Goal: Information Seeking & Learning: Learn about a topic

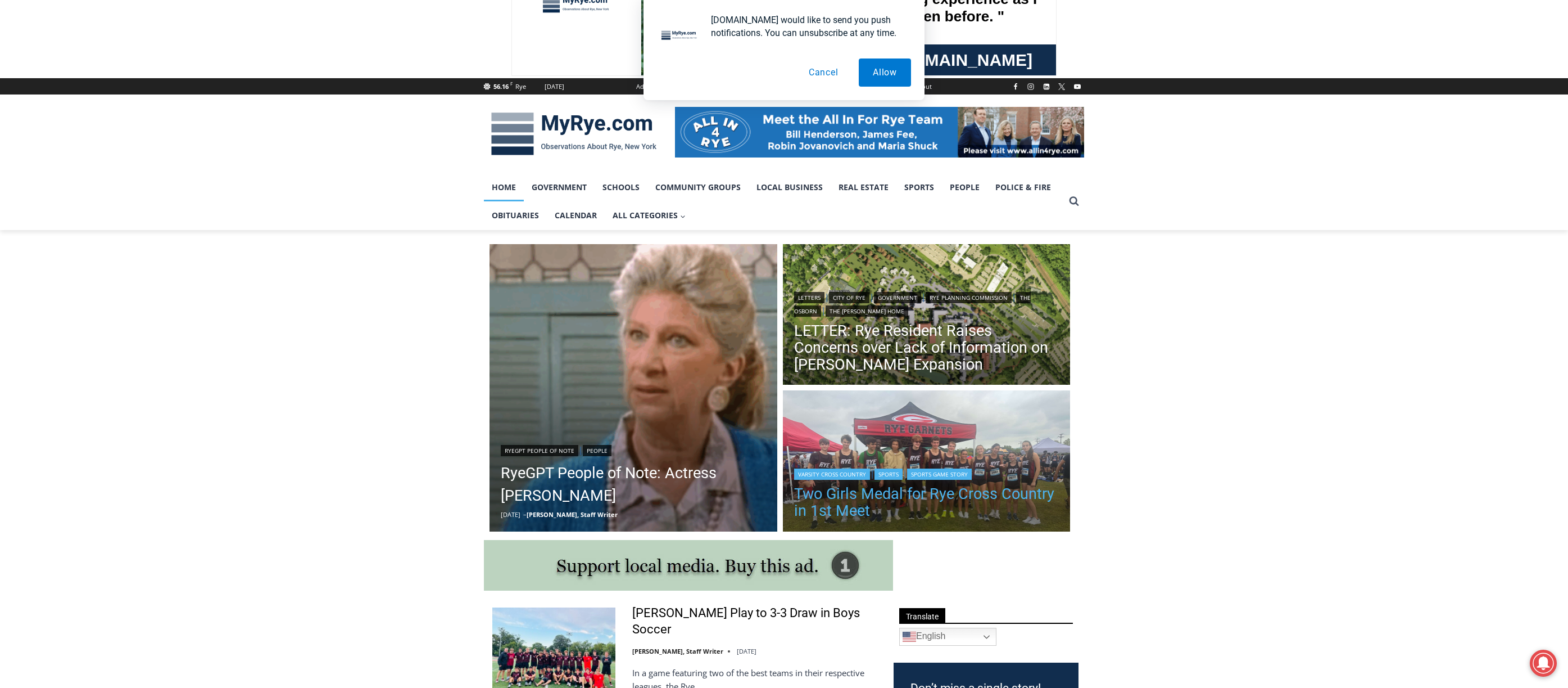
scroll to position [225, 0]
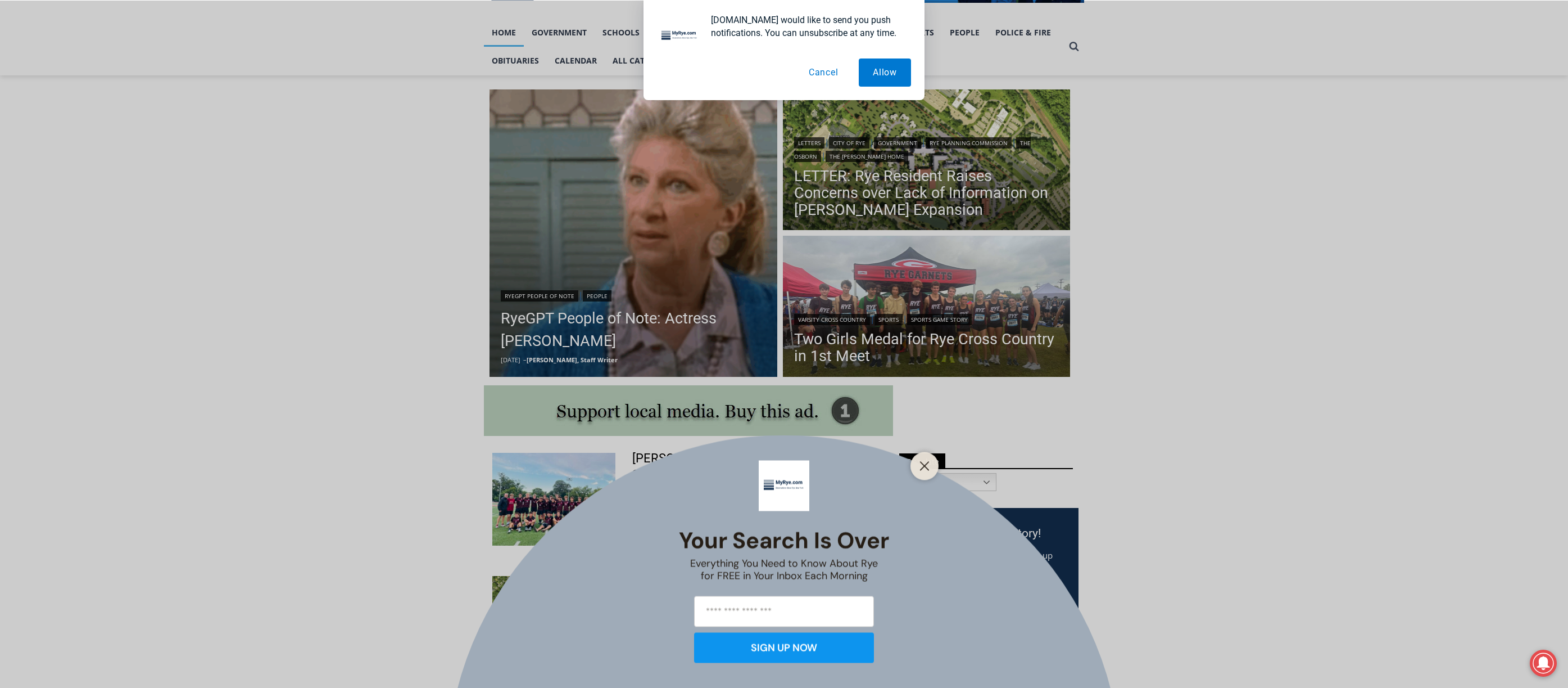
drag, startPoint x: 926, startPoint y: 463, endPoint x: 933, endPoint y: 460, distance: 7.6
click at [926, 463] on icon "Close" at bounding box center [924, 465] width 10 height 10
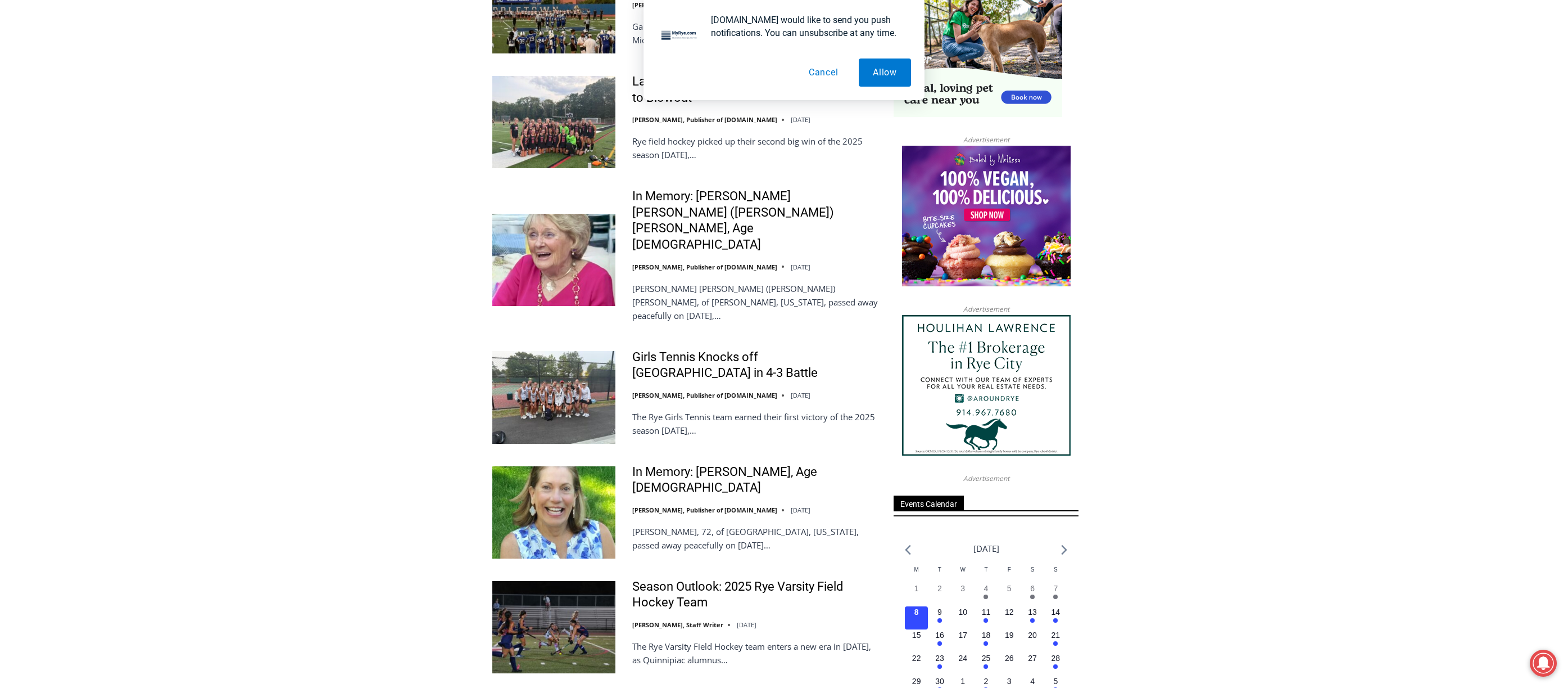
scroll to position [1125, 0]
click at [811, 78] on button "Cancel" at bounding box center [823, 72] width 58 height 28
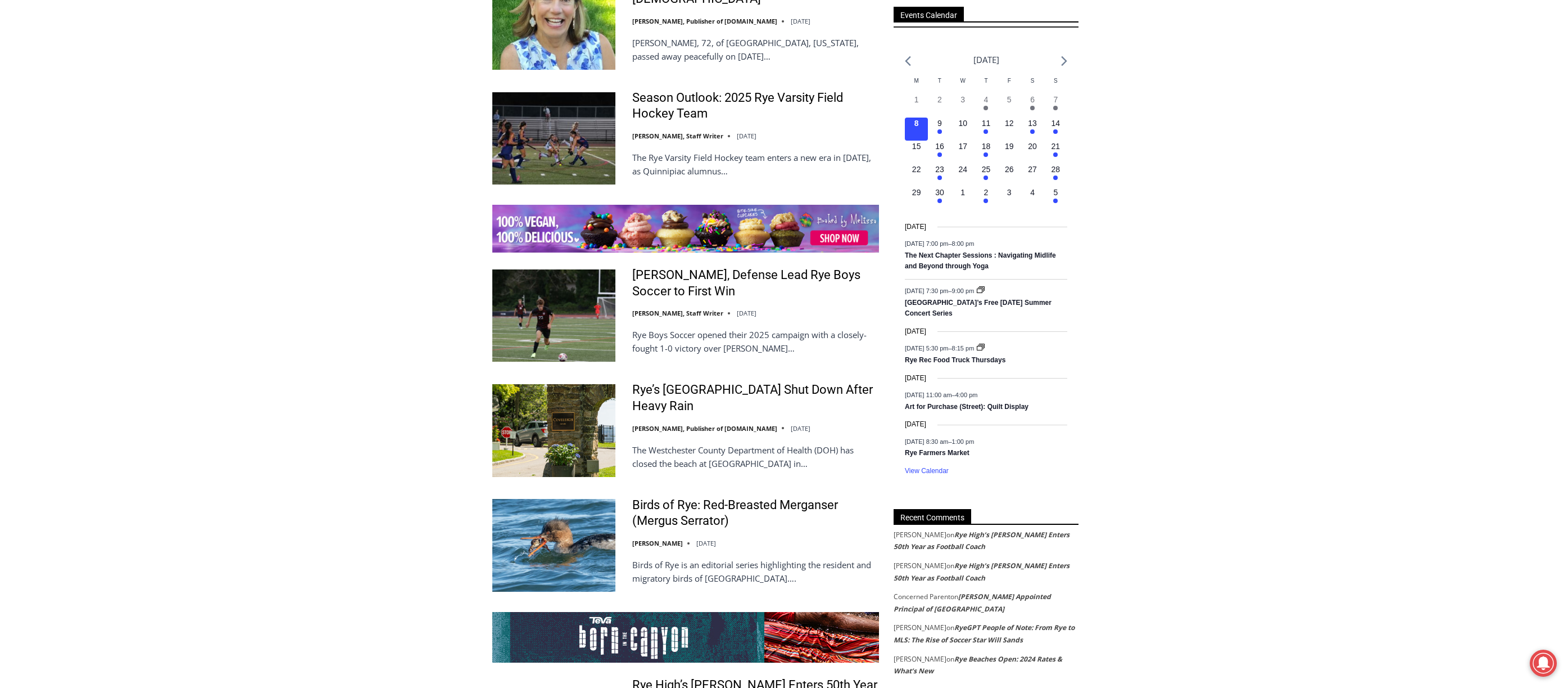
scroll to position [1687, 0]
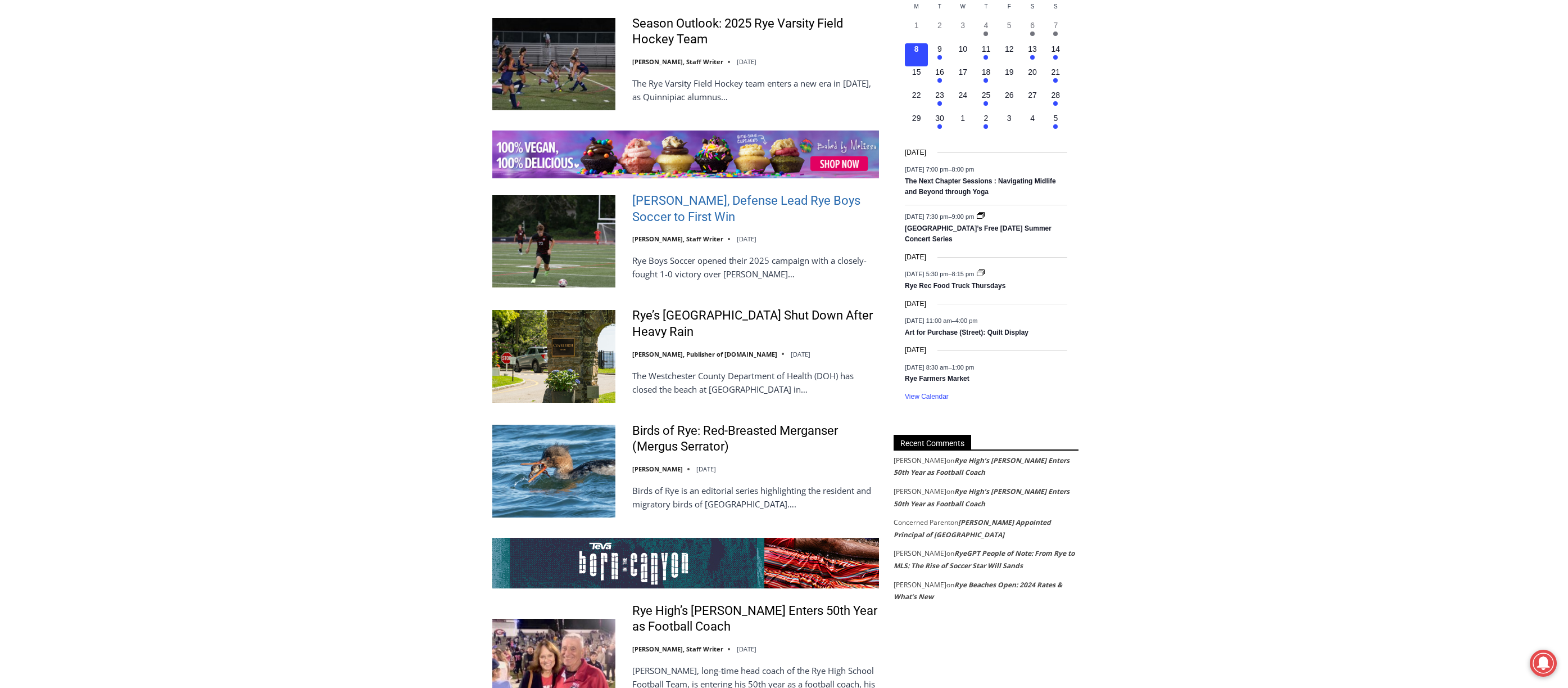
click at [673, 193] on link "[PERSON_NAME], Defense Lead Rye Boys Soccer to First Win" at bounding box center [755, 209] width 247 height 32
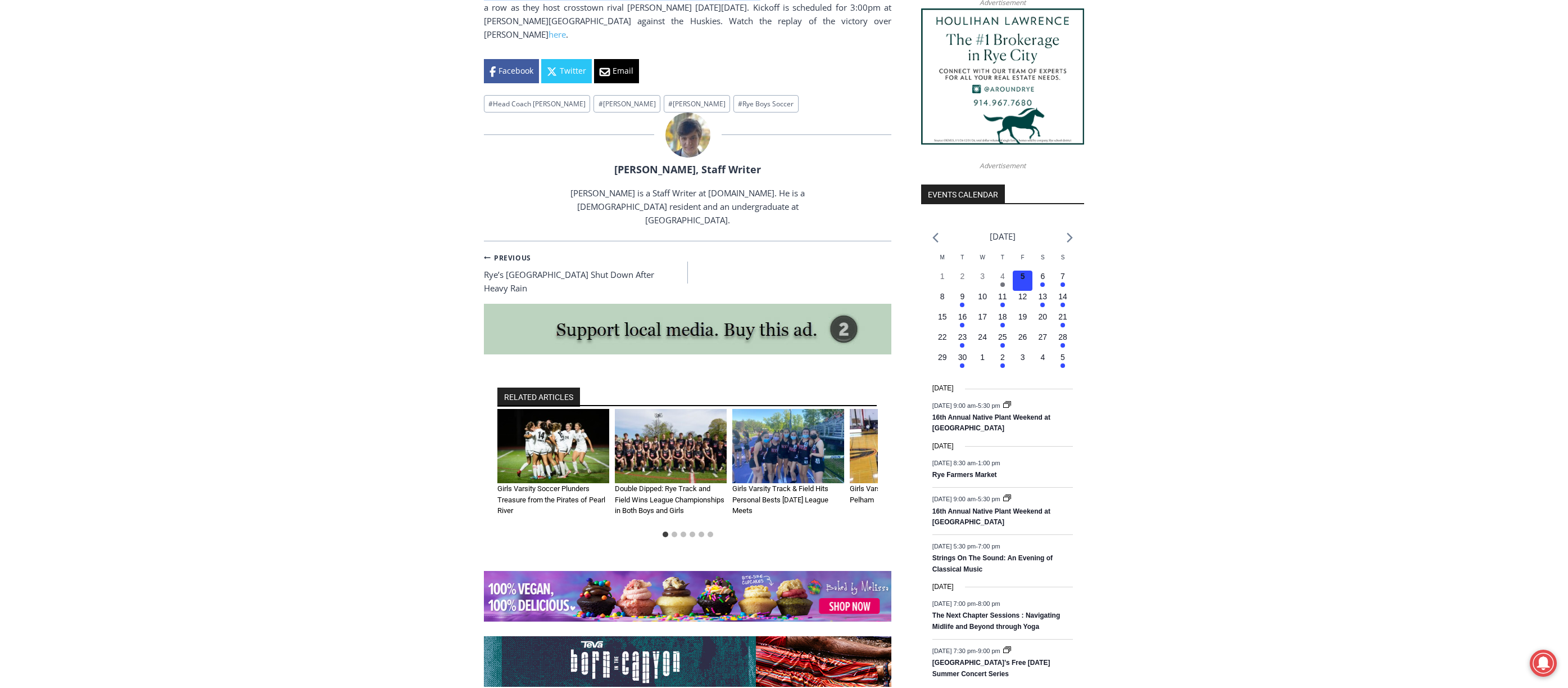
scroll to position [804, 0]
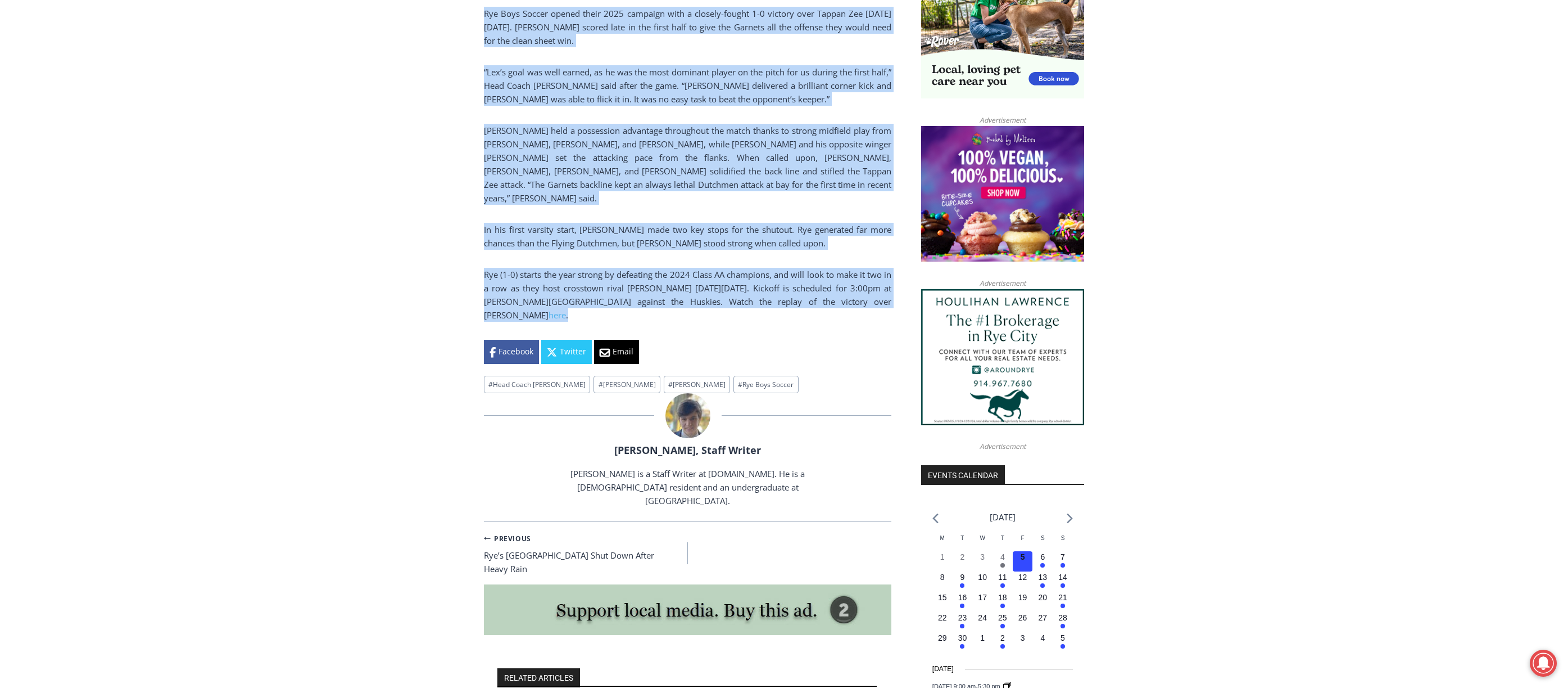
drag, startPoint x: 490, startPoint y: 258, endPoint x: 888, endPoint y: 282, distance: 398.7
click at [888, 282] on div "Home > Sports > Sports Game Story > Boys Varsity Soccer > Cox, Defense Lead Rye…" at bounding box center [784, 393] width 1568 height 1794
copy div "Boys Varsity Soccer Sports Sports Game Story Cox, Defense Lead Rye Boys Soccer …"
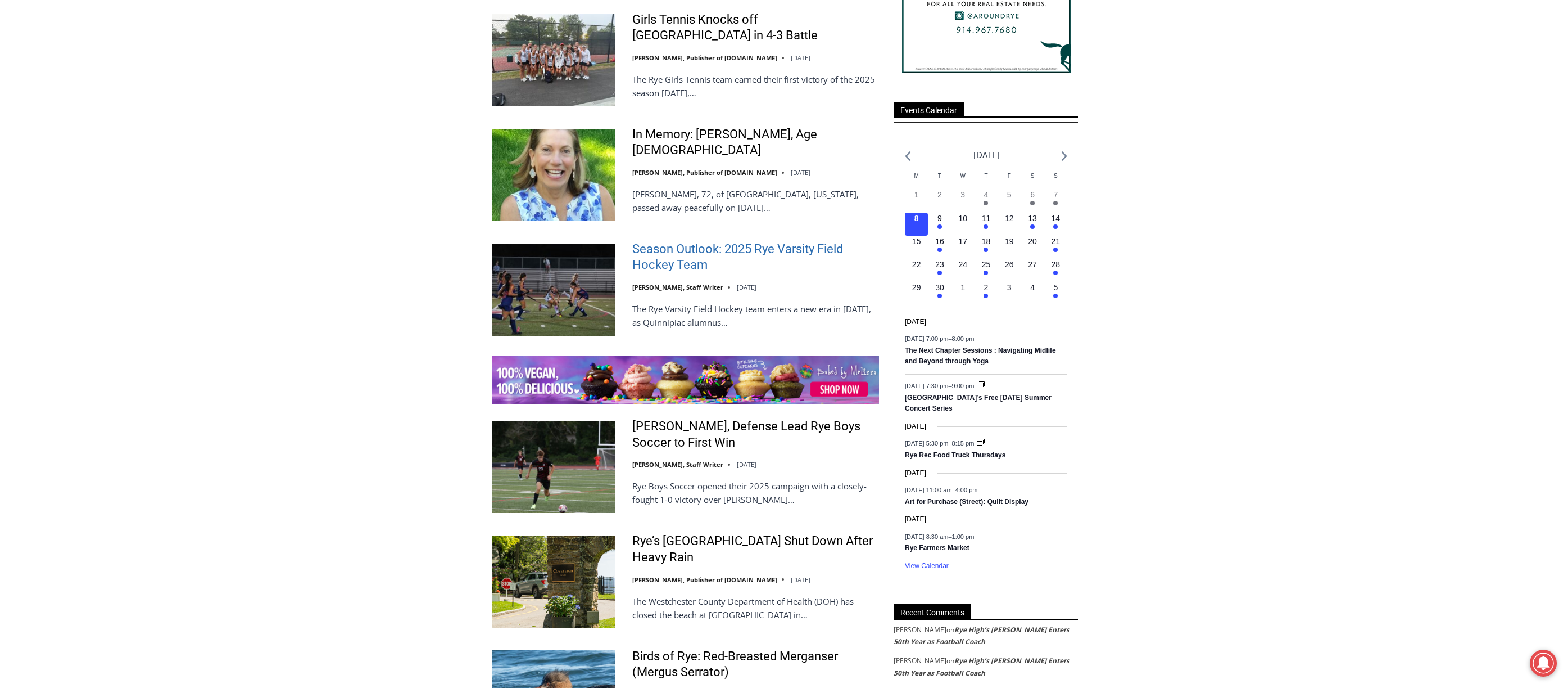
click at [676, 241] on link "Season Outlook: 2025 Rye Varsity Field Hockey Team" at bounding box center [755, 257] width 247 height 32
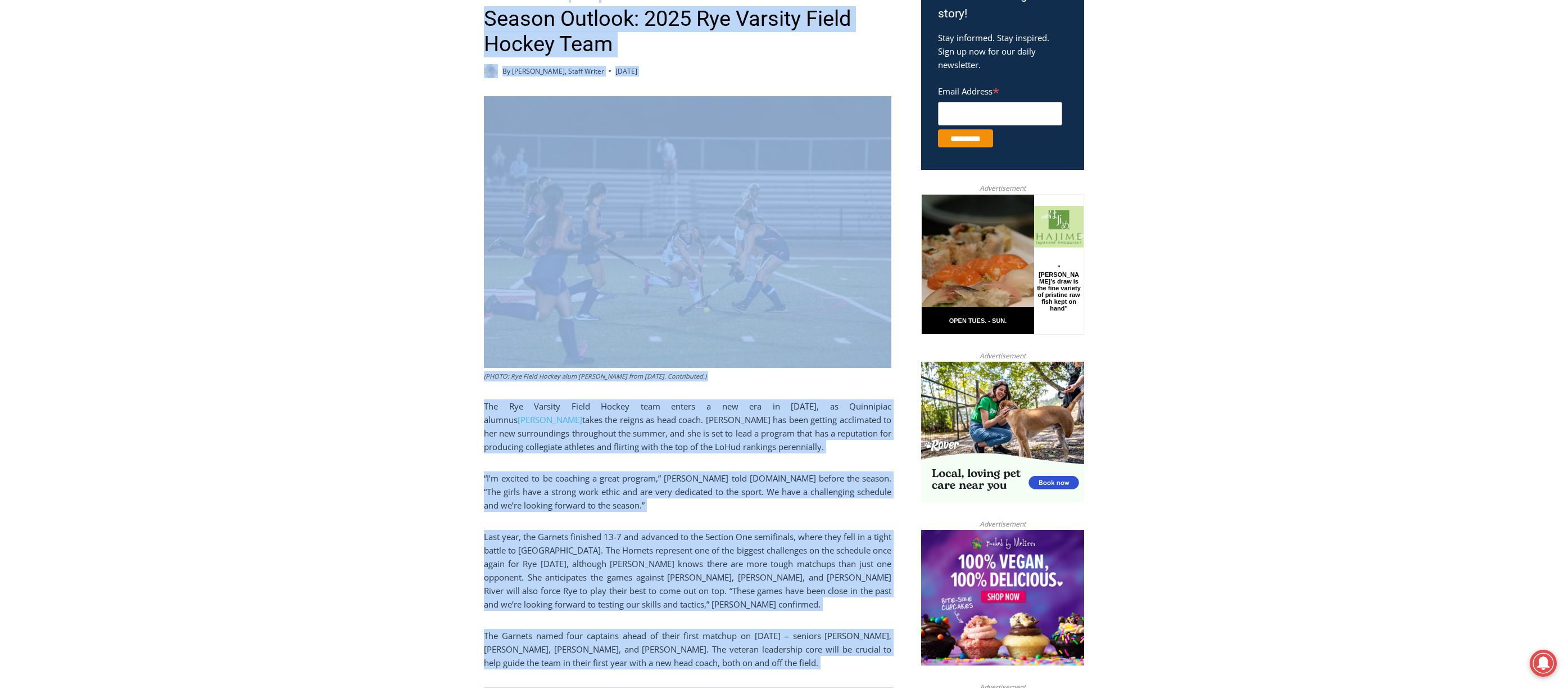
scroll to position [808, 0]
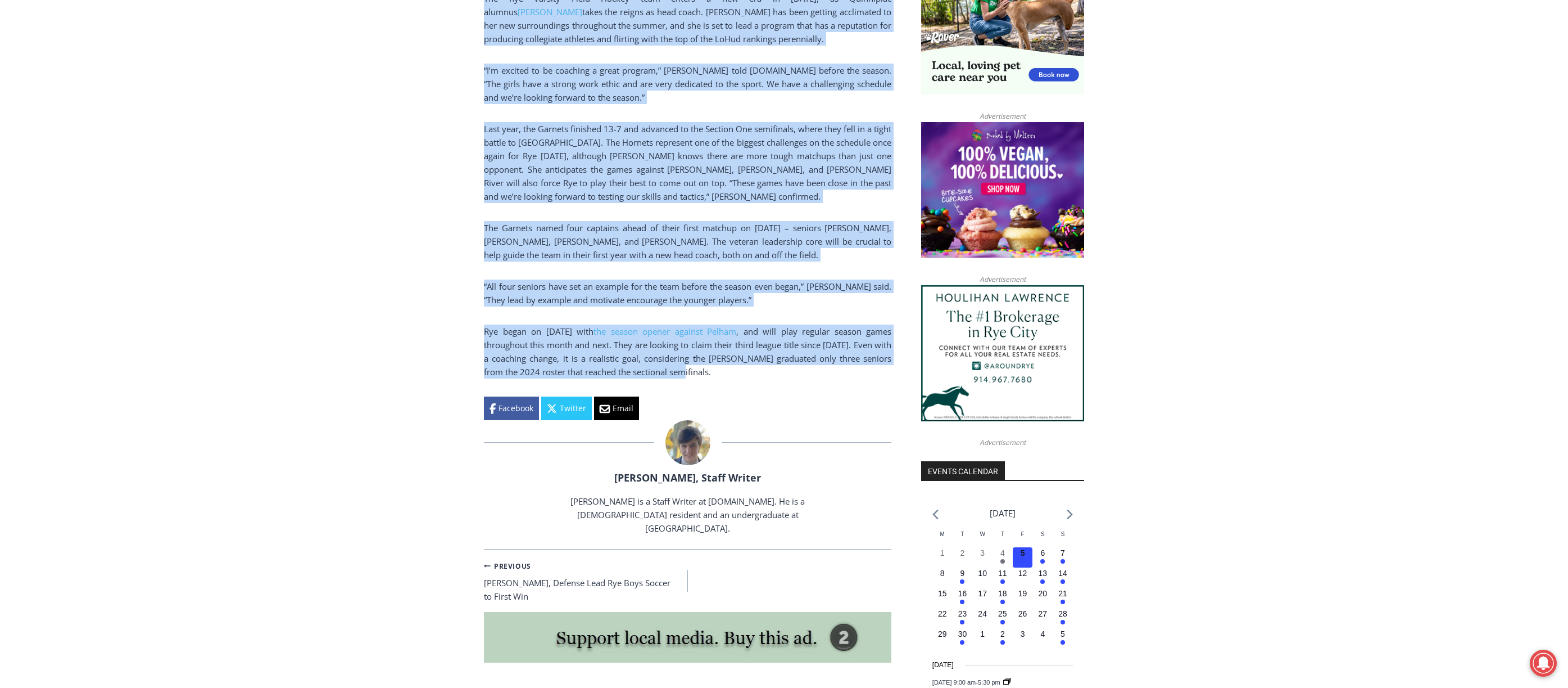
drag, startPoint x: 466, startPoint y: 398, endPoint x: 707, endPoint y: 374, distance: 242.2
click at [709, 375] on div "Home > Sports > Sports Game Story > Girls Varsity Field Hockey > Season Outlook…" at bounding box center [784, 405] width 1568 height 1826
copy div "Girls Varsity Field Hockey Sports Sports Outlook Season Outlook: 2025 Rye Varsi…"
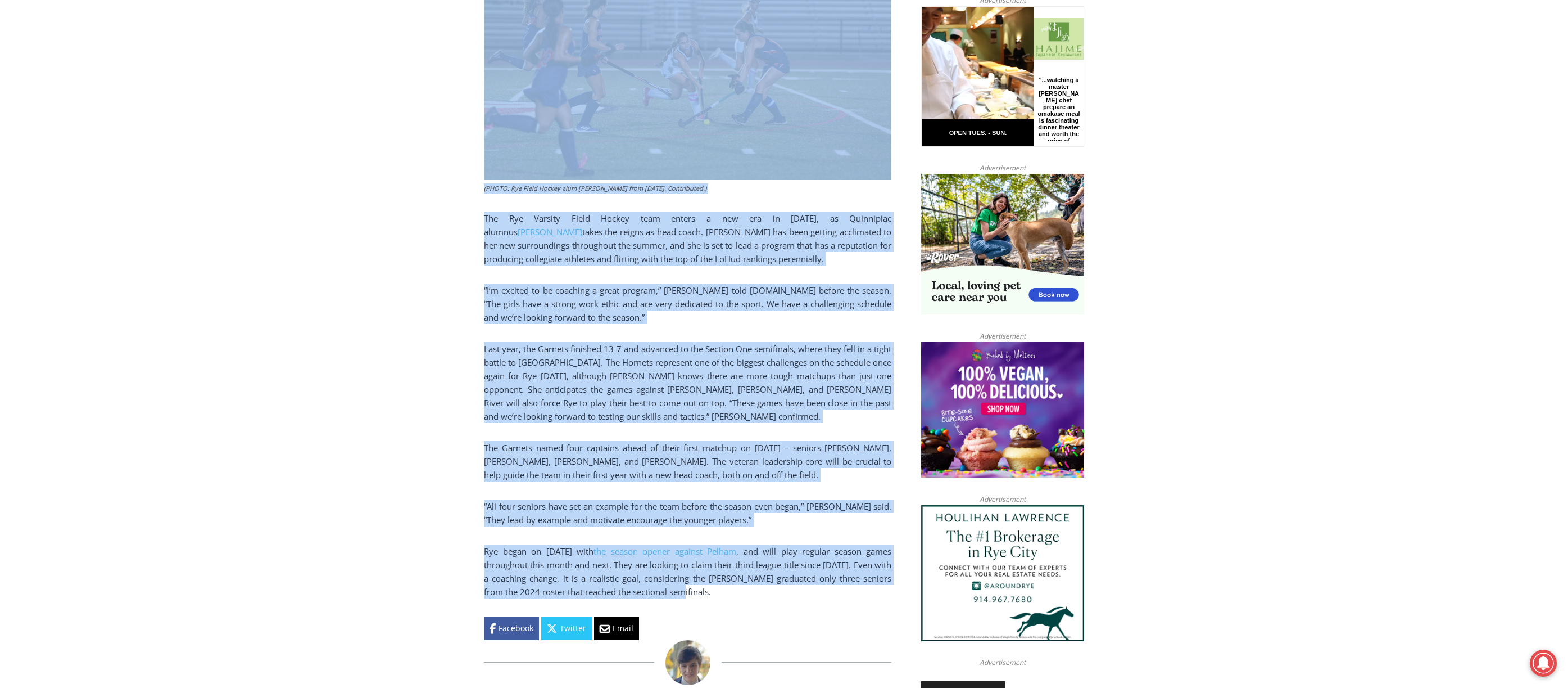
scroll to position [584, 0]
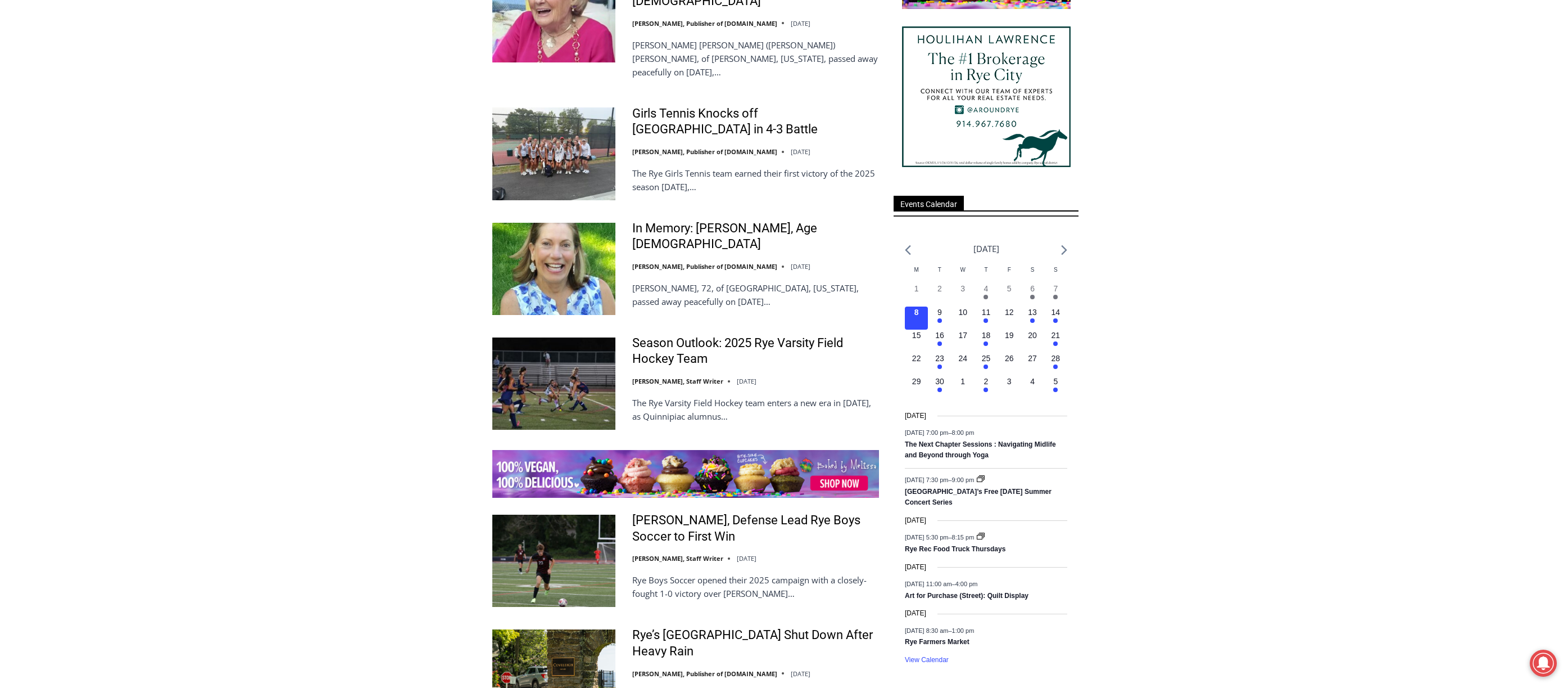
scroll to position [1349, 0]
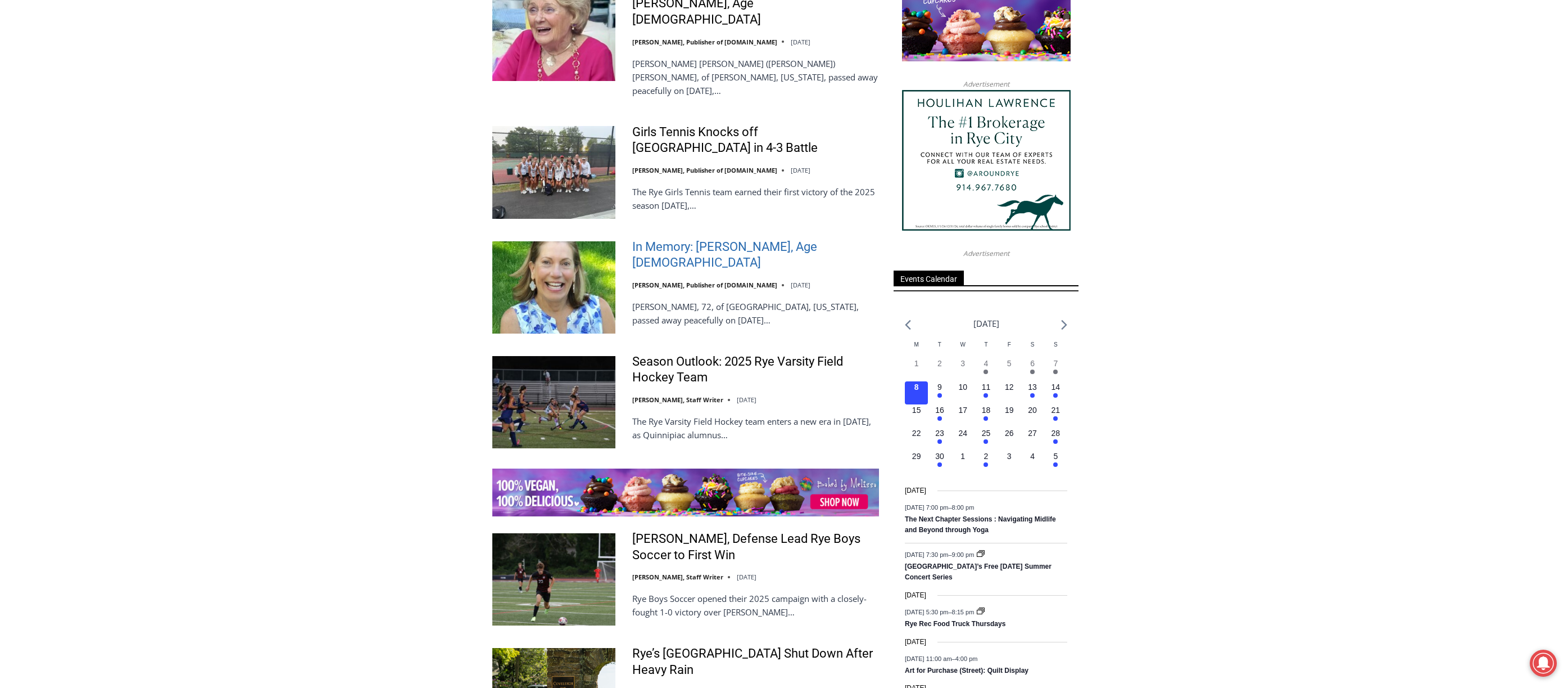
click at [725, 239] on link "In Memory: [PERSON_NAME], Age [DEMOGRAPHIC_DATA]" at bounding box center [755, 255] width 247 height 32
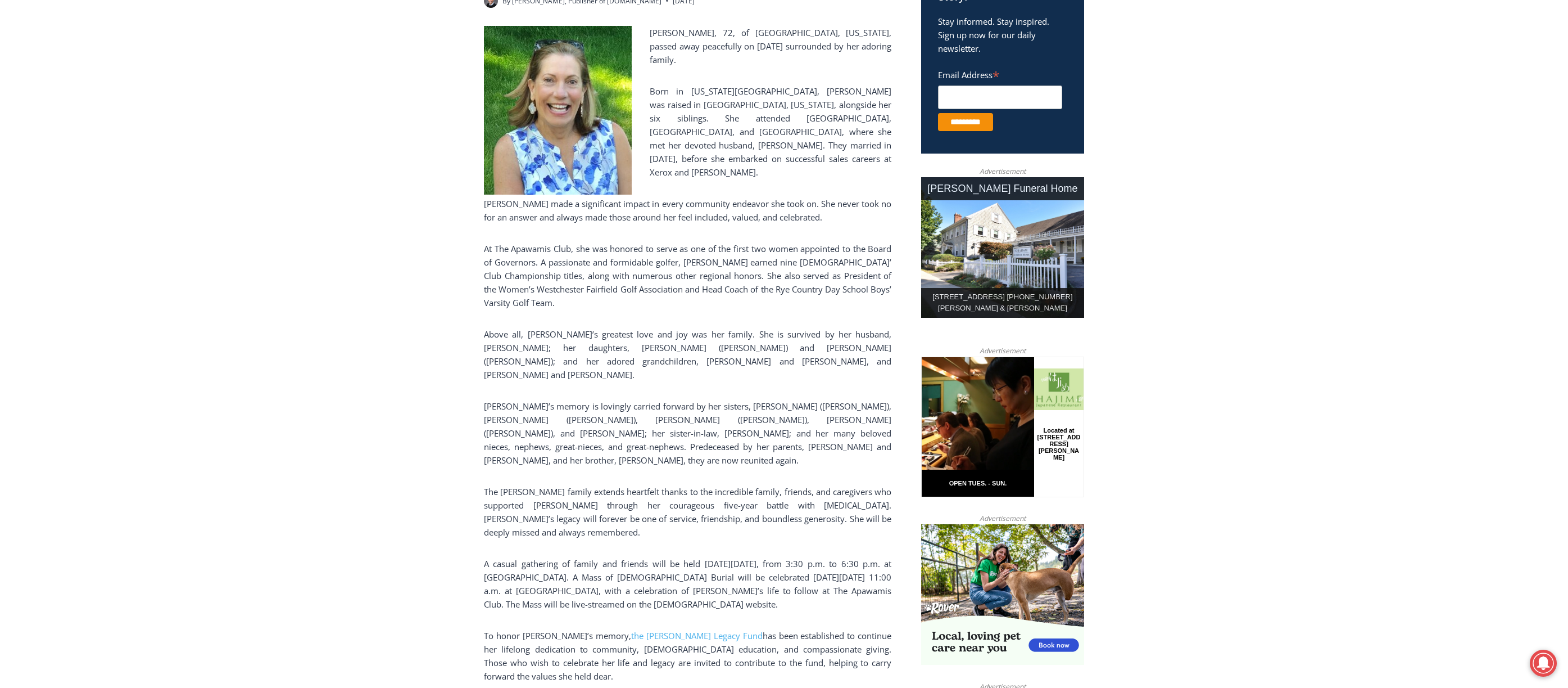
scroll to position [262, 0]
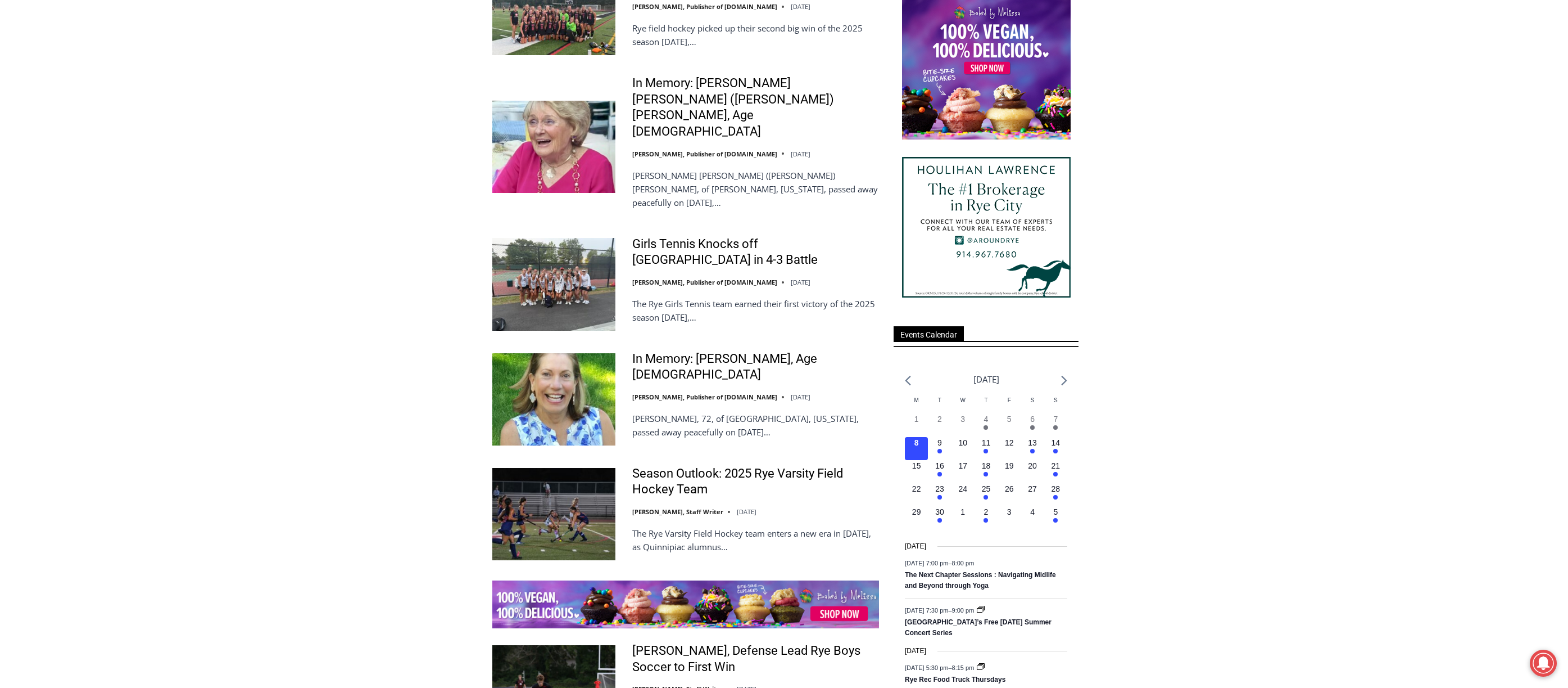
scroll to position [1236, 0]
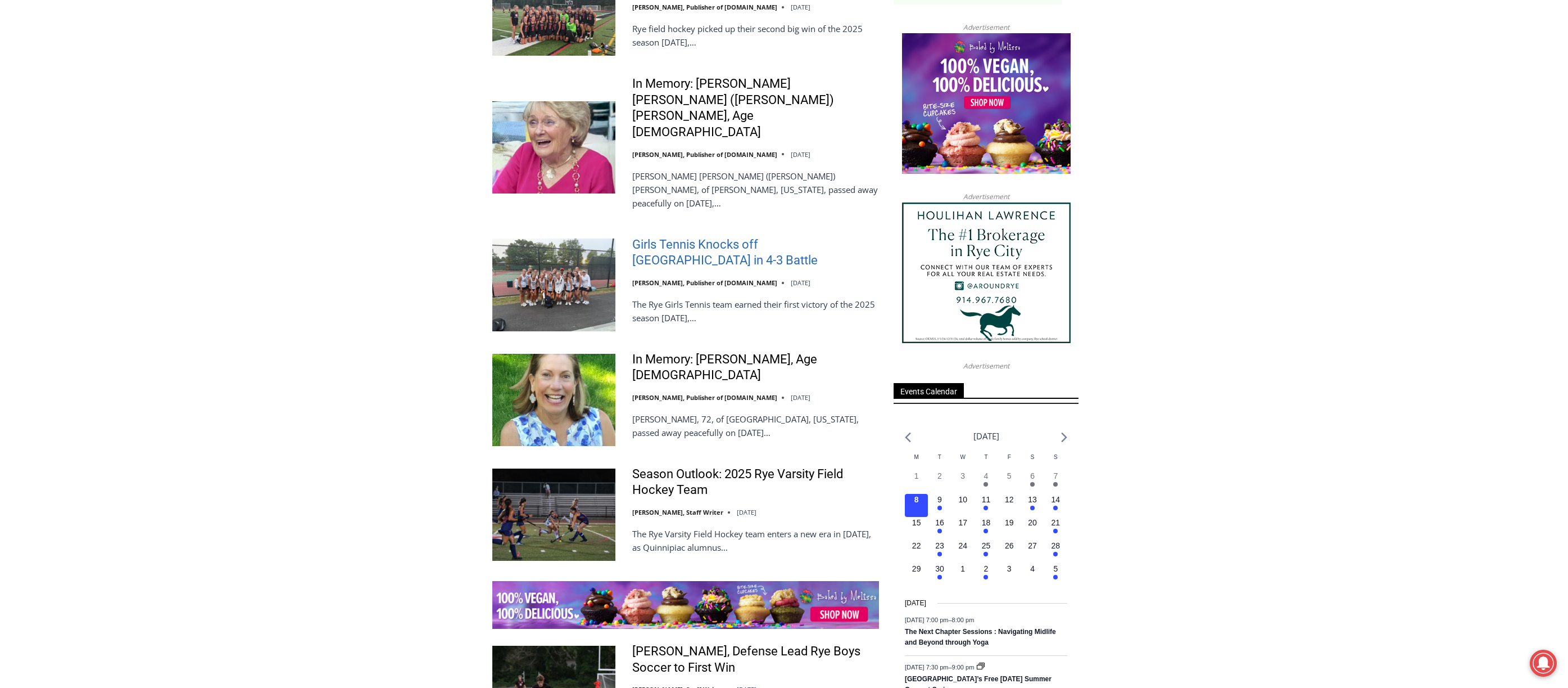
click at [701, 237] on link "Girls Tennis Knocks off [GEOGRAPHIC_DATA] in 4-3 Battle" at bounding box center [755, 253] width 247 height 32
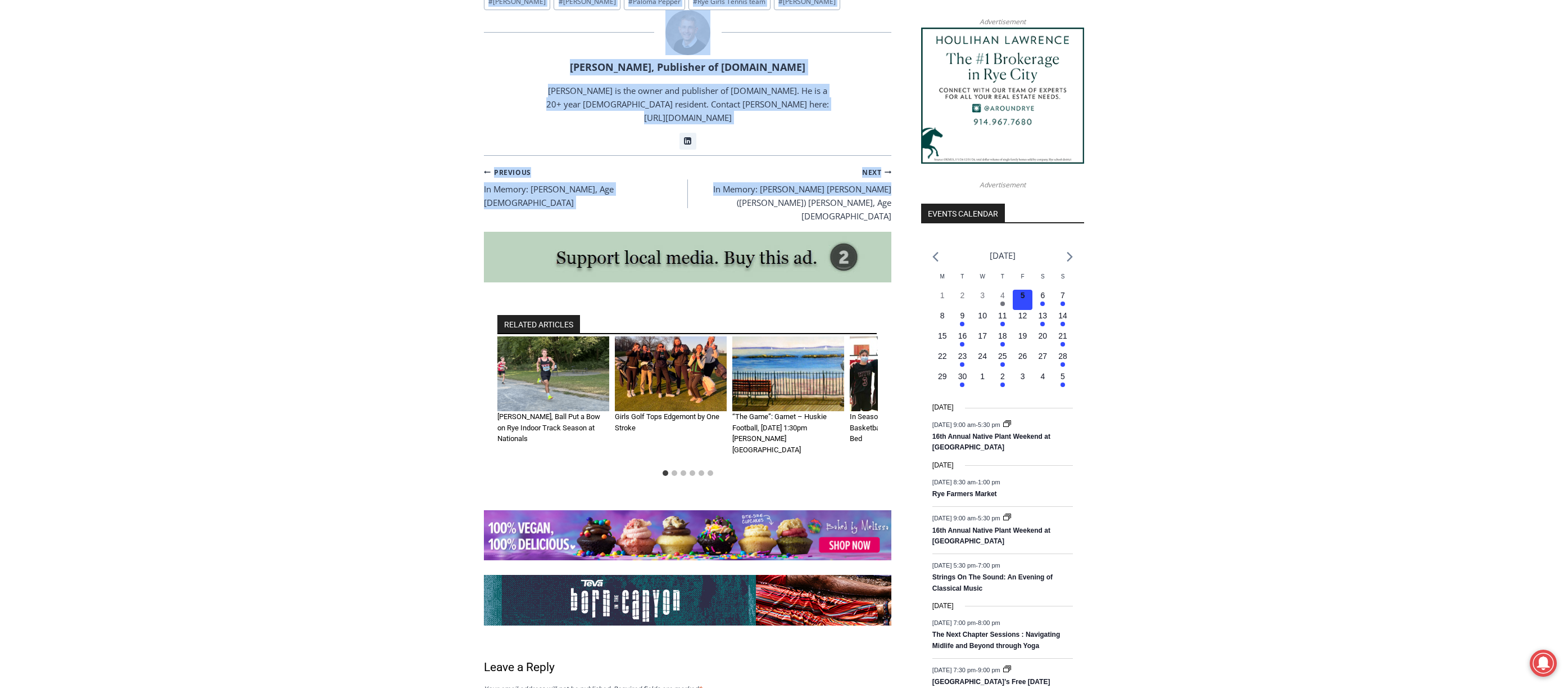
scroll to position [850, 0]
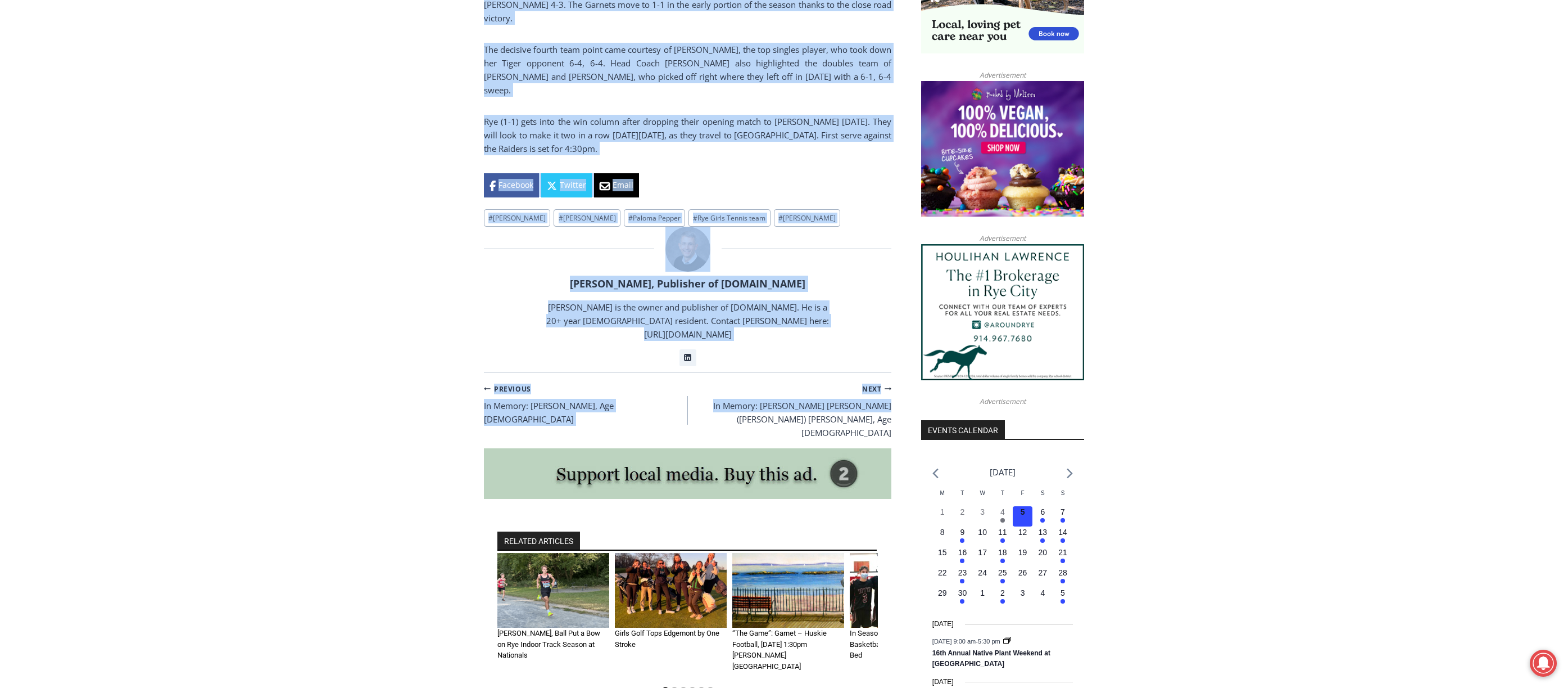
drag, startPoint x: 496, startPoint y: 240, endPoint x: 723, endPoint y: 136, distance: 249.7
click at [723, 136] on div "Home > Sports > Girls Tennis Knocks off Mamaroneck in 4-3 Battle Sports Girls T…" at bounding box center [784, 307] width 1568 height 1713
copy div "Girls Tennis Knocks off Mamaroneck in 4-3 Battle By Jay Sears, Publisher of MyR…"
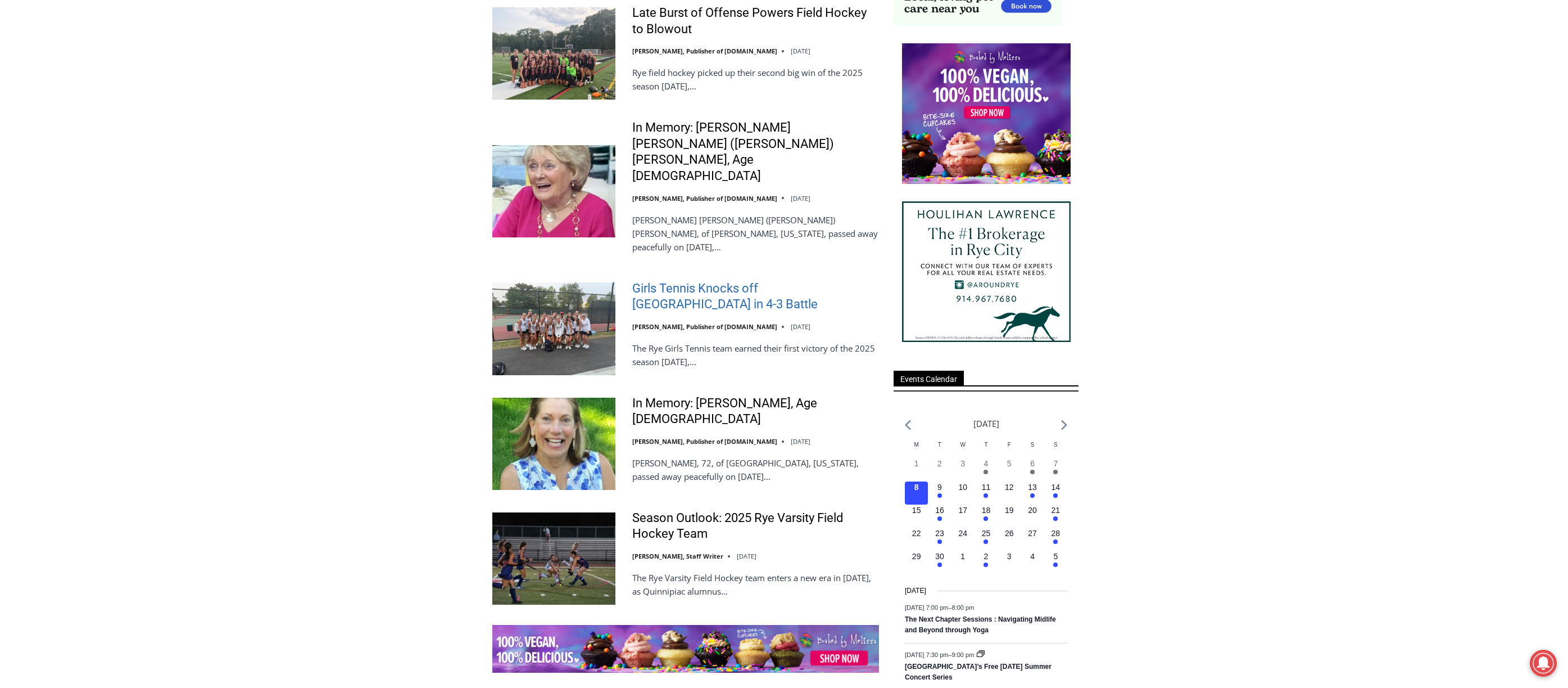
scroll to position [1124, 0]
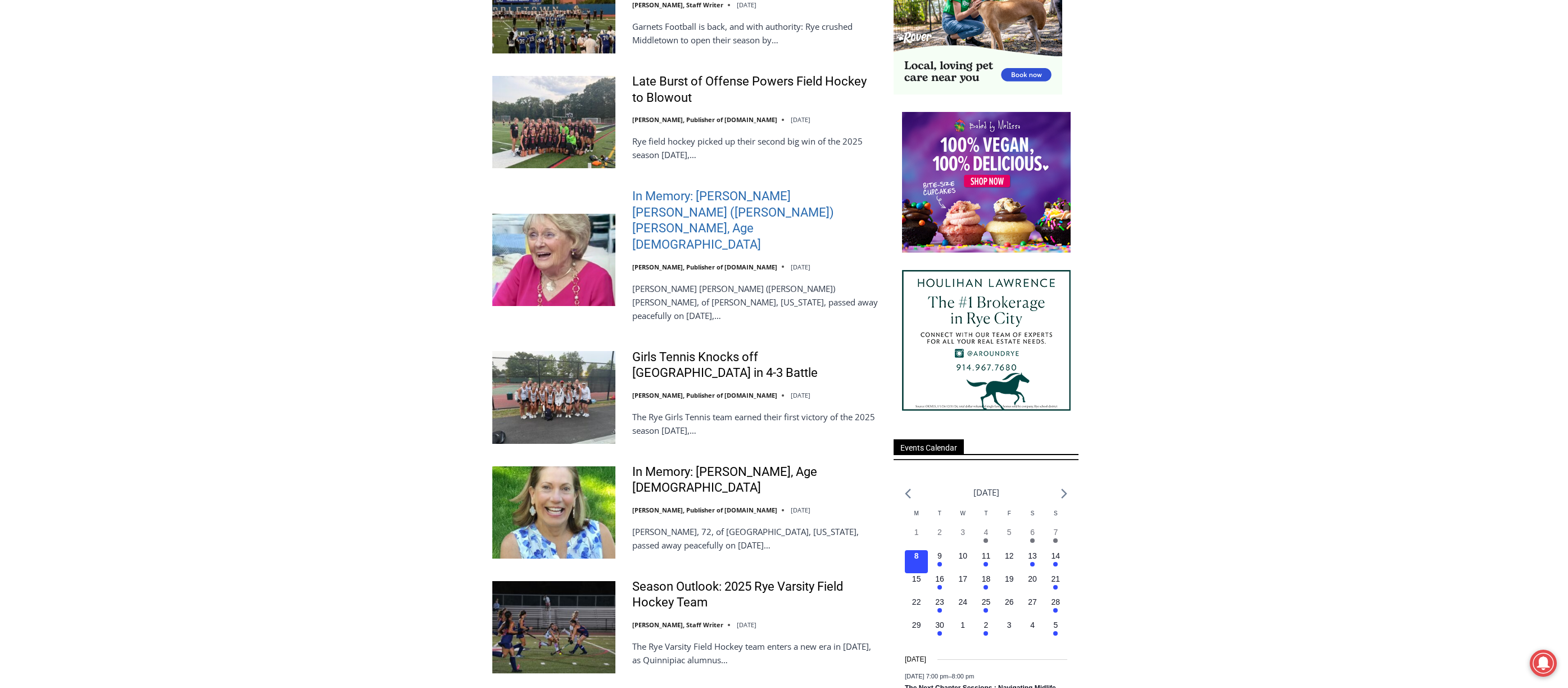
click at [653, 201] on link "In Memory: [PERSON_NAME] [PERSON_NAME] ([PERSON_NAME]) [PERSON_NAME], Age [DEMO…" at bounding box center [755, 220] width 247 height 64
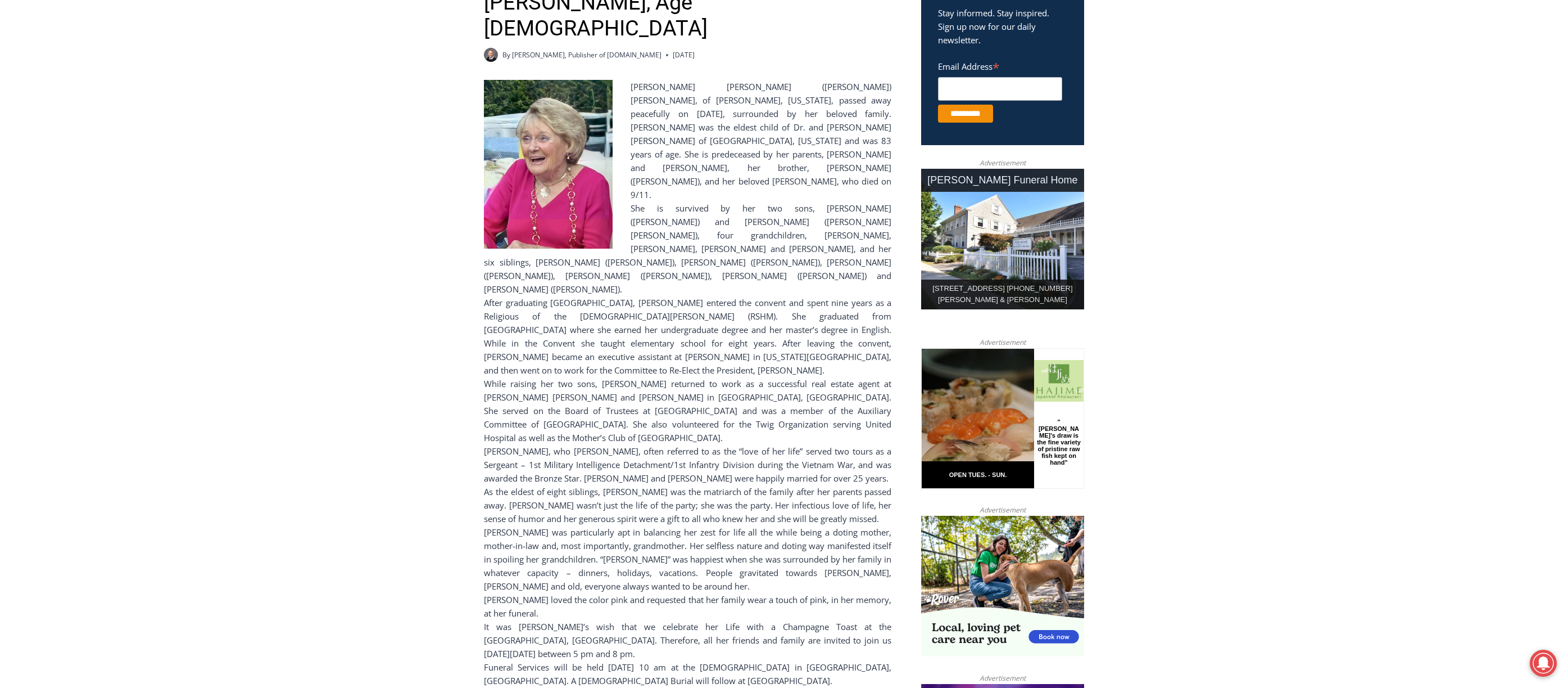
scroll to position [450, 0]
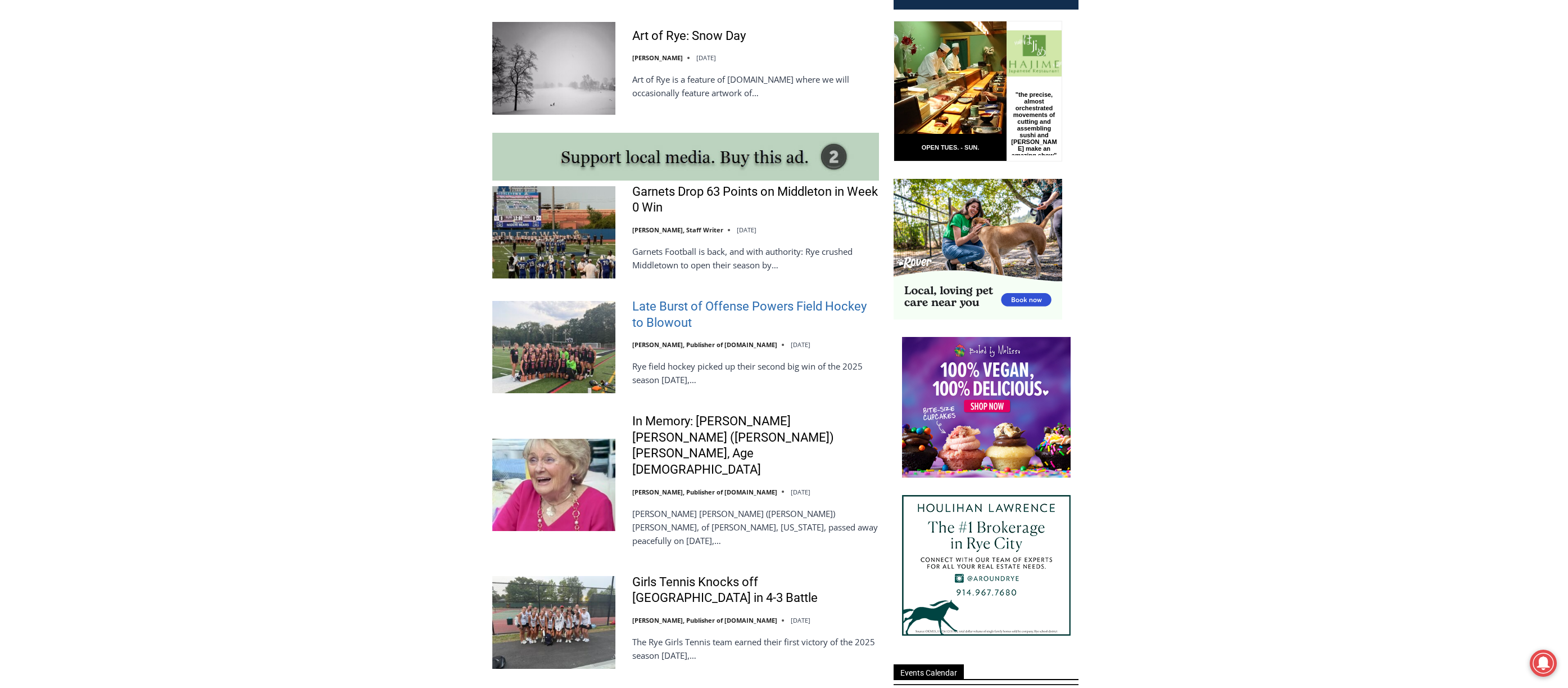
click at [683, 308] on link "Late Burst of Offense Powers Field Hockey to Blowout" at bounding box center [755, 315] width 247 height 32
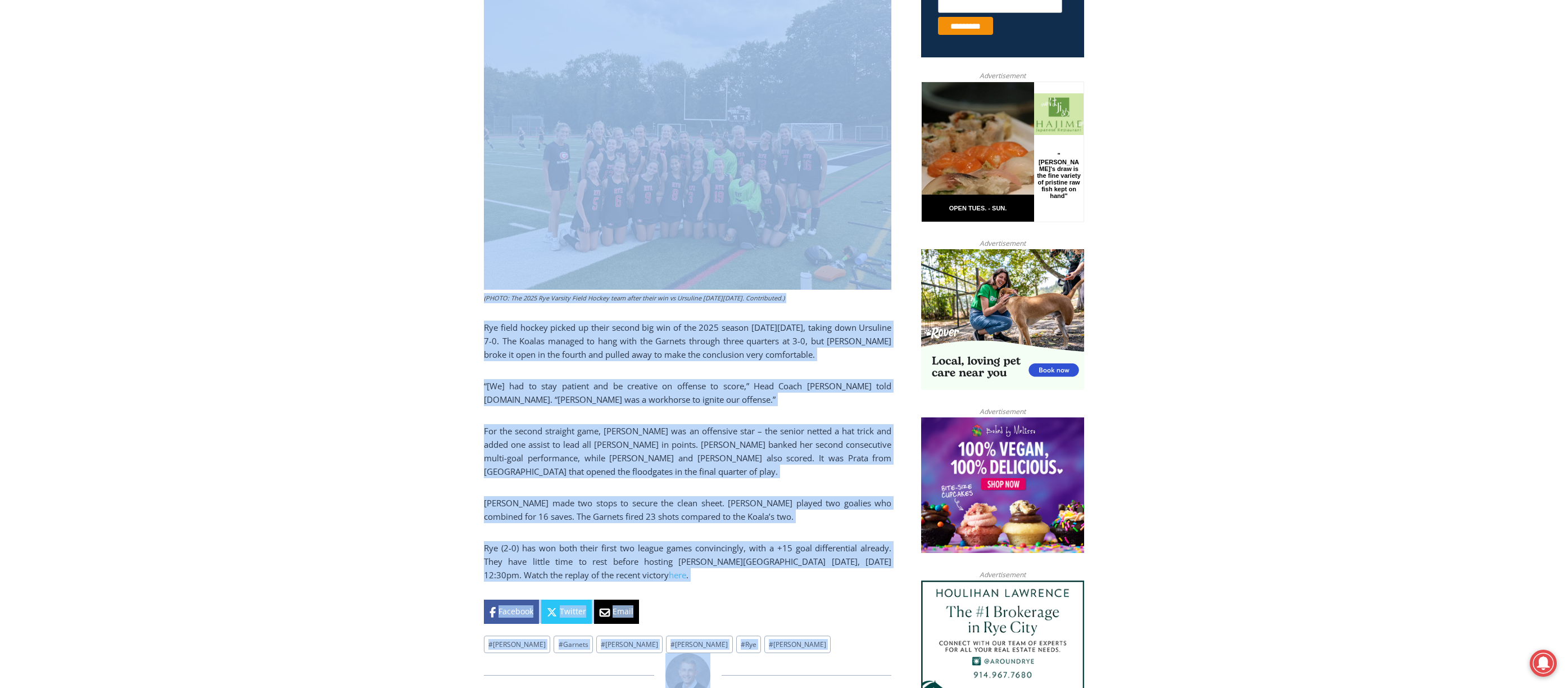
scroll to position [544, 0]
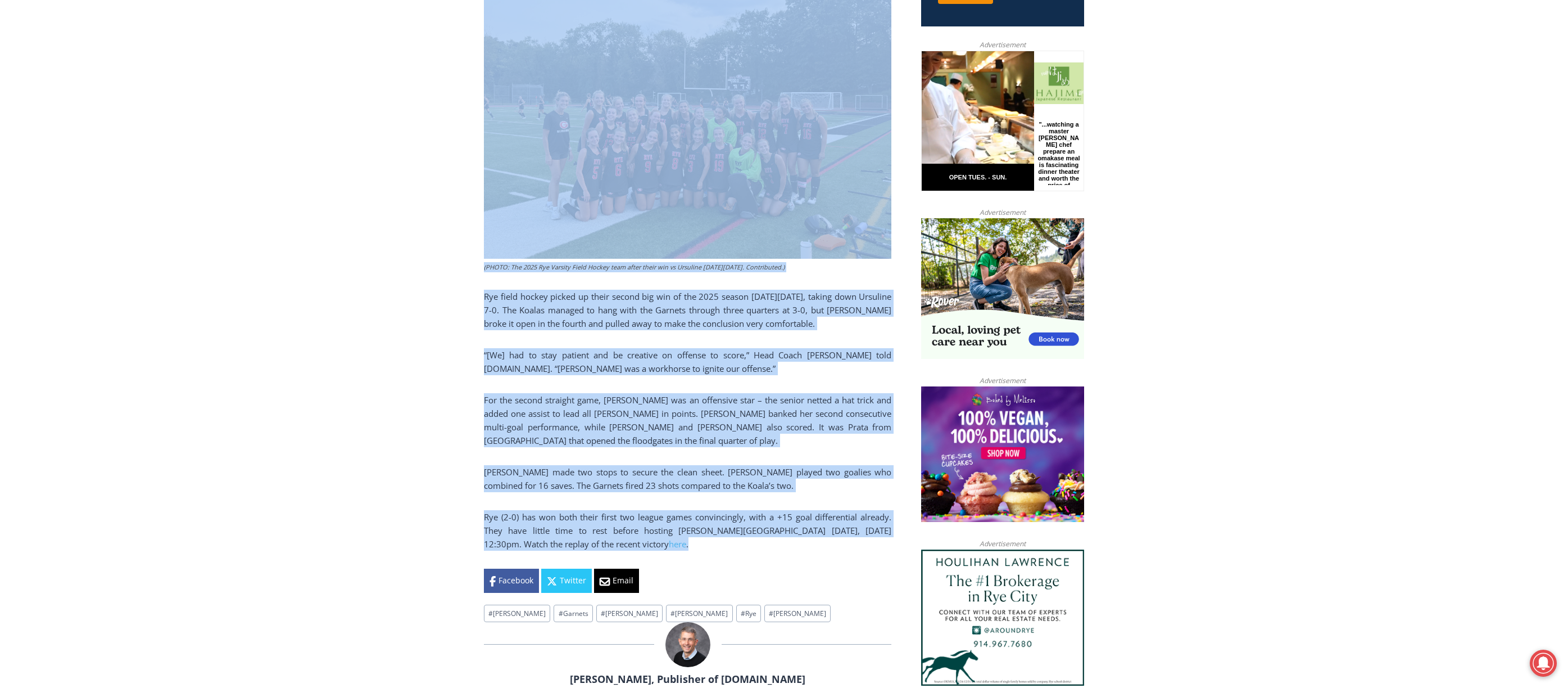
drag, startPoint x: 478, startPoint y: 143, endPoint x: 842, endPoint y: 540, distance: 538.6
click at [842, 540] on div "Home > Sports > Late Burst of Offense Powers Field Hockey to Blowout Sports Lat…" at bounding box center [784, 647] width 1568 height 1782
copy div "Late Burst of Offense Powers Field Hockey to Blowout By Jay Sears, Publisher of…"
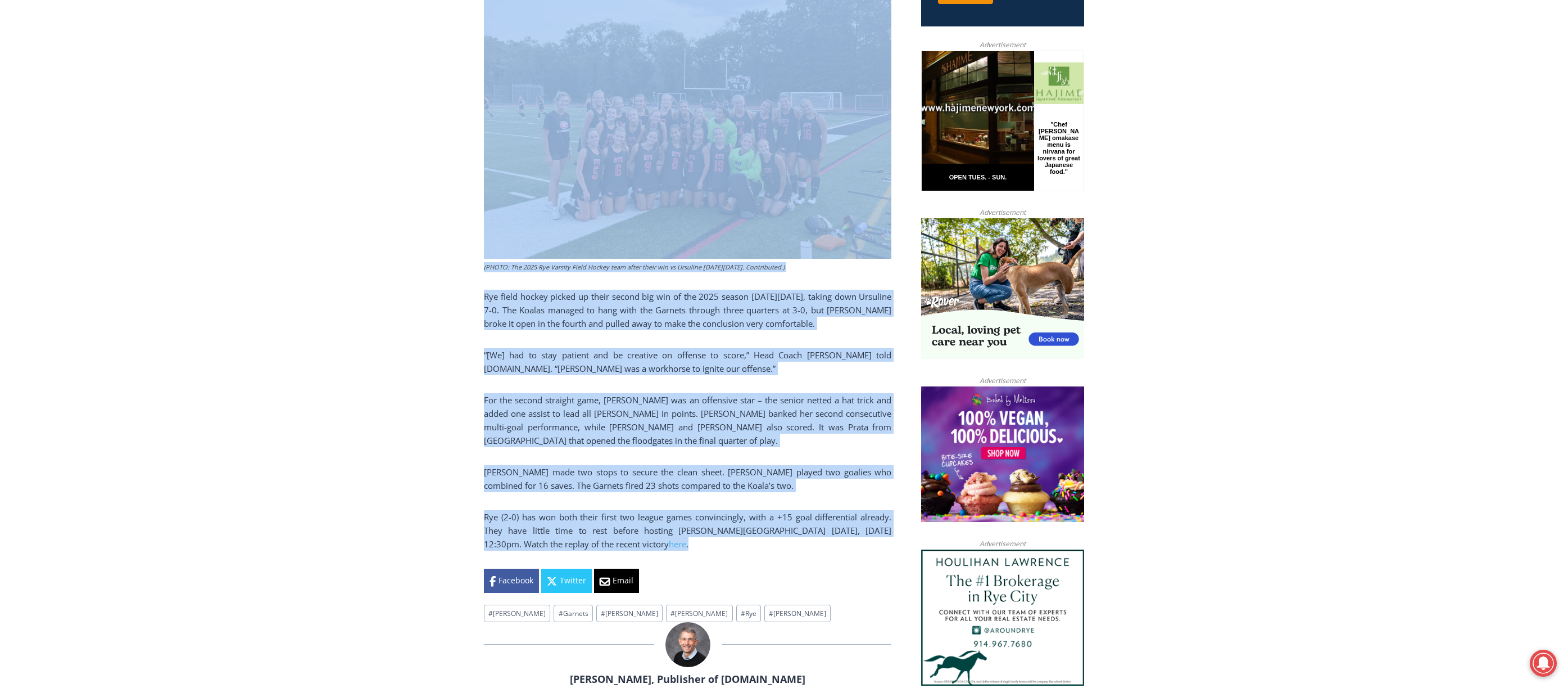
click at [387, 83] on div "Home > Sports > Late Burst of Offense Powers Field Hockey to Blowout Sports Lat…" at bounding box center [784, 647] width 1568 height 1782
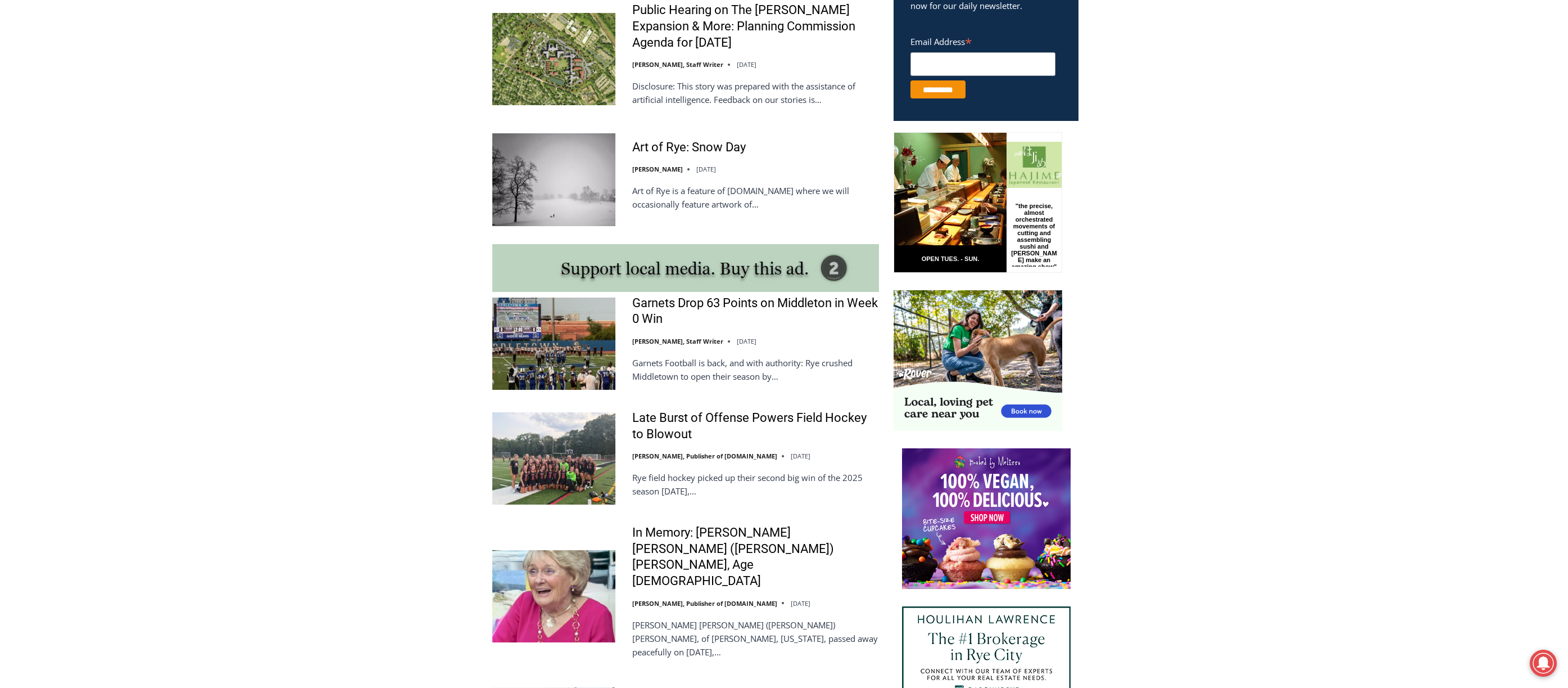
scroll to position [787, 0]
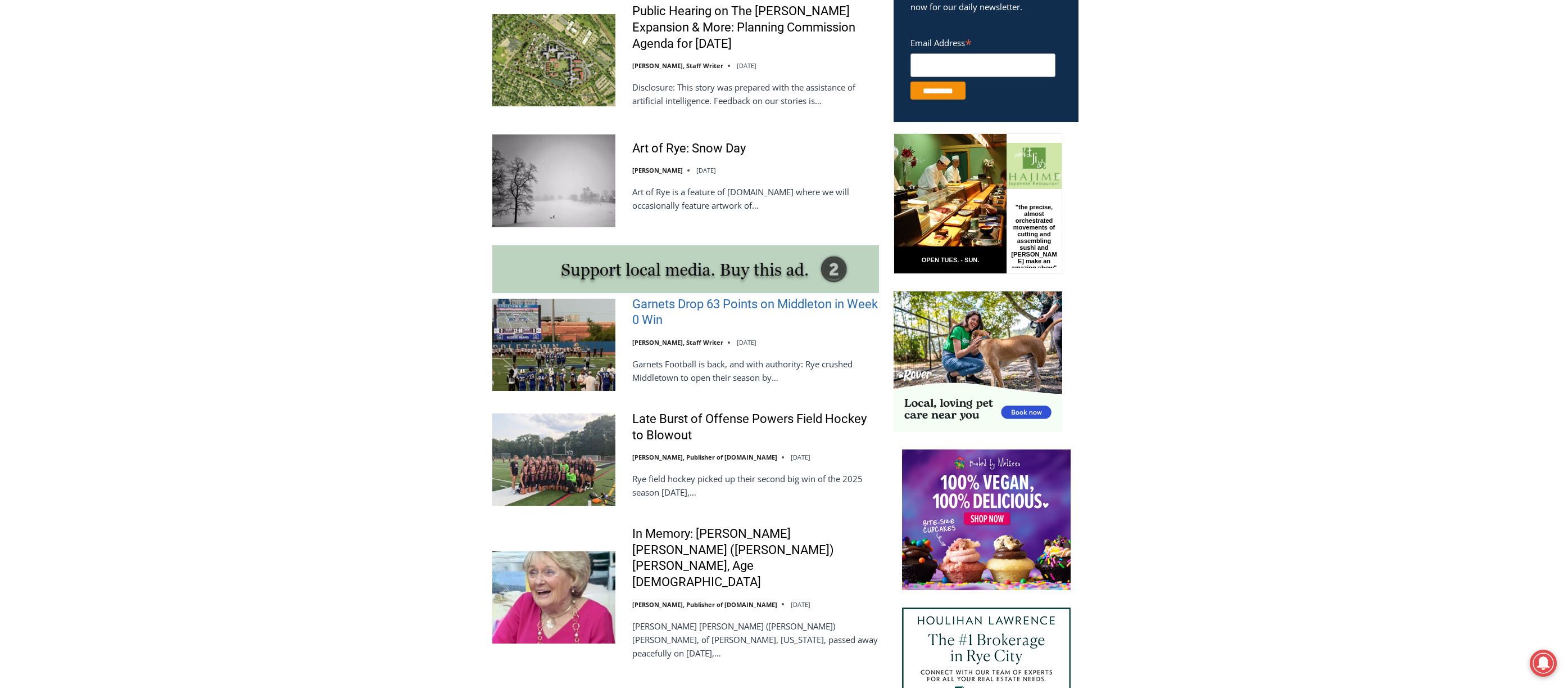
click at [668, 311] on link "Garnets Drop 63 Points on Middleton in Week 0 Win" at bounding box center [755, 312] width 247 height 32
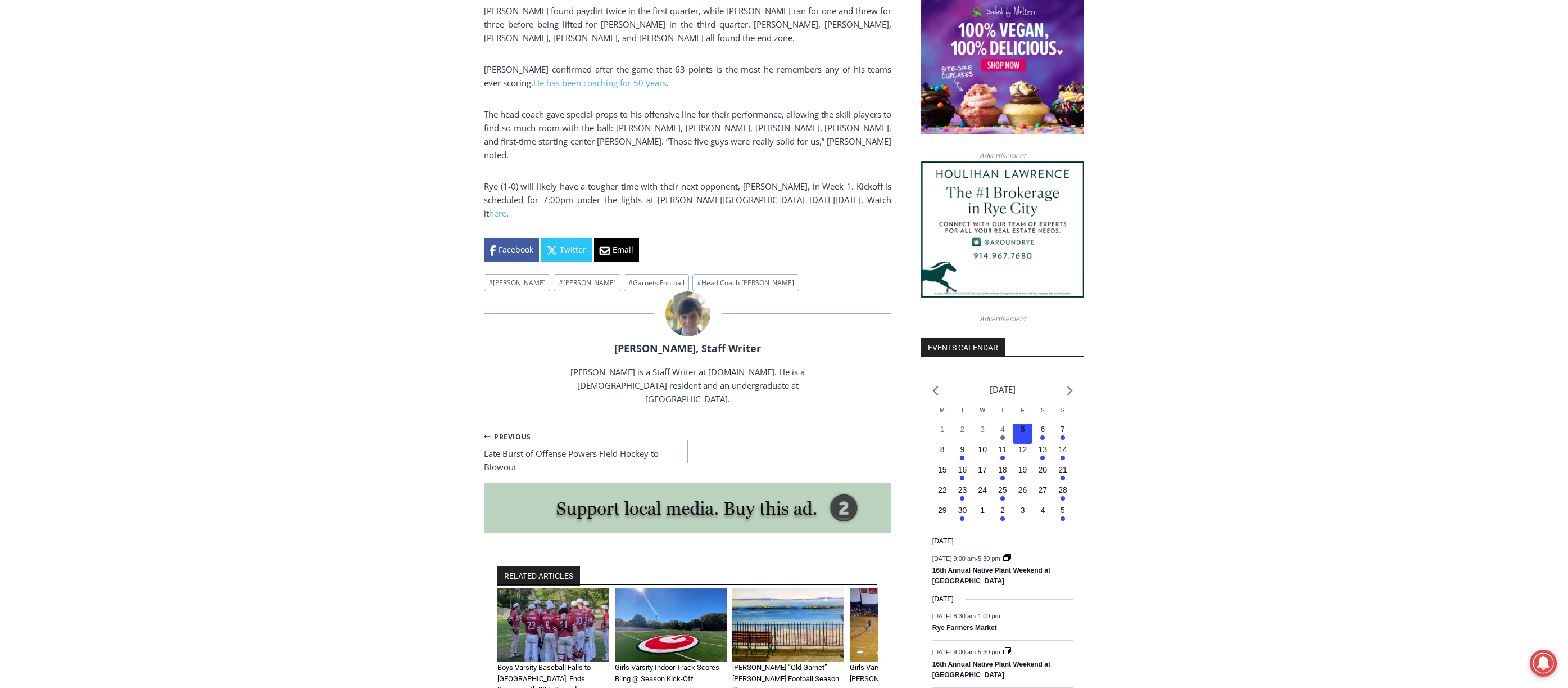
scroll to position [929, 0]
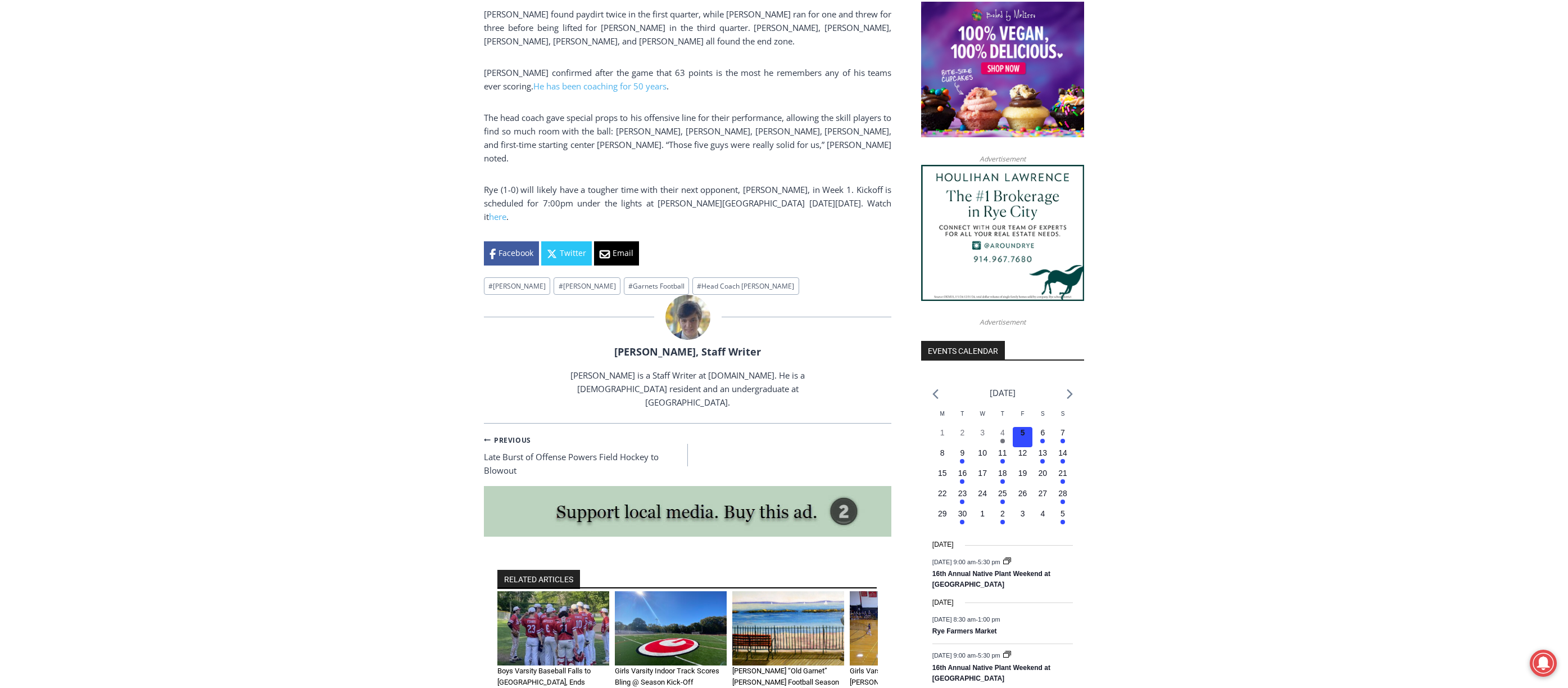
drag, startPoint x: 484, startPoint y: 423, endPoint x: 888, endPoint y: 199, distance: 461.9
copy div "Garnets Drop 63 Points on Middleton in Week 0 Win By Charlie Morris, Staff Writ…"
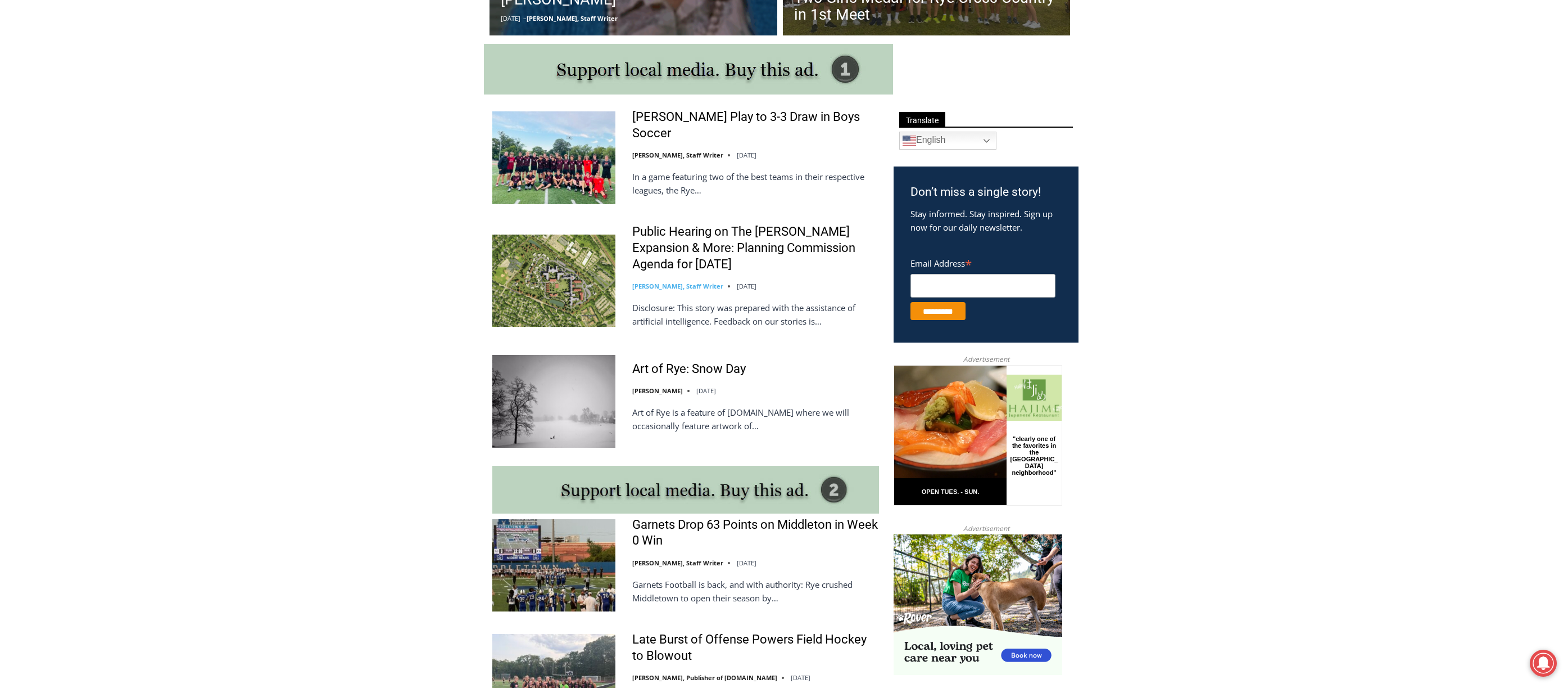
scroll to position [562, 0]
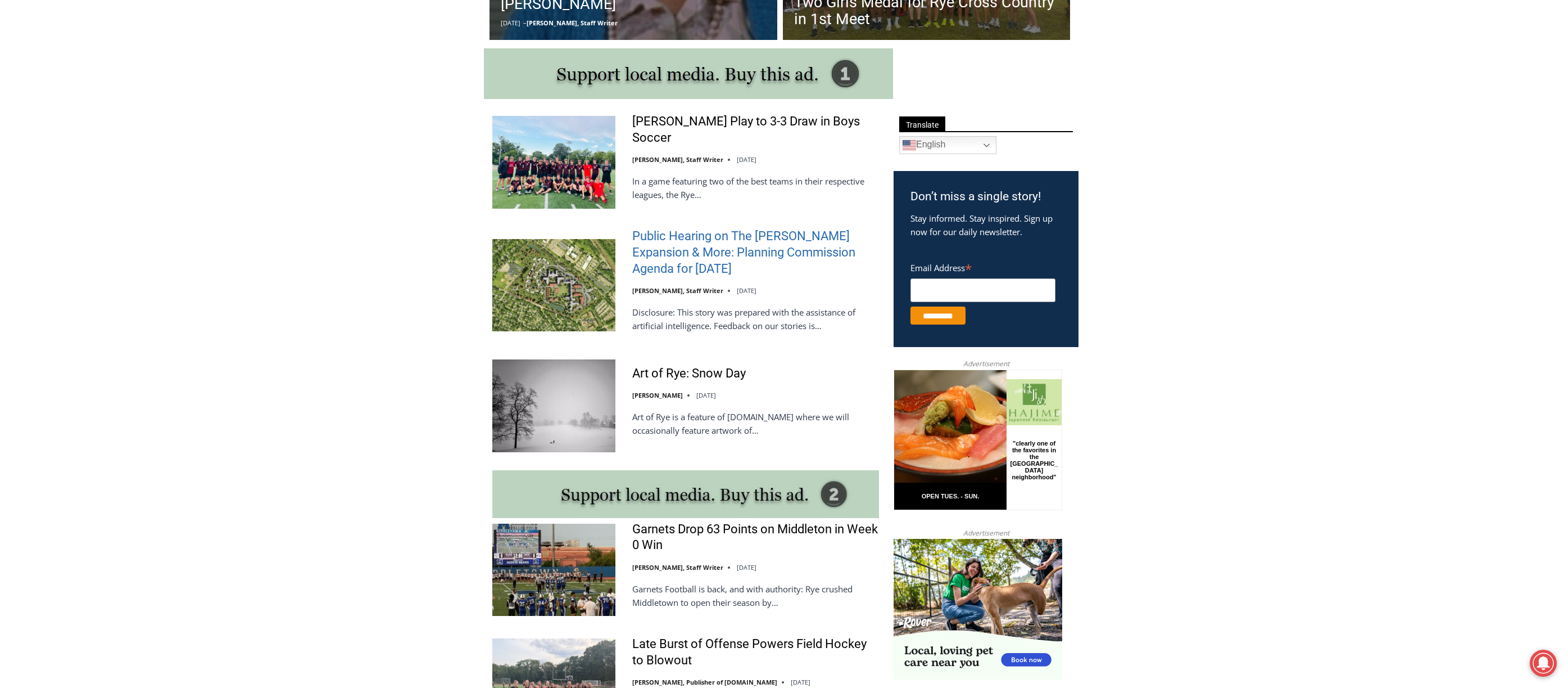
click at [692, 255] on link "Public Hearing on The [PERSON_NAME] Expansion & More: Planning Commission Agend…" at bounding box center [755, 252] width 247 height 48
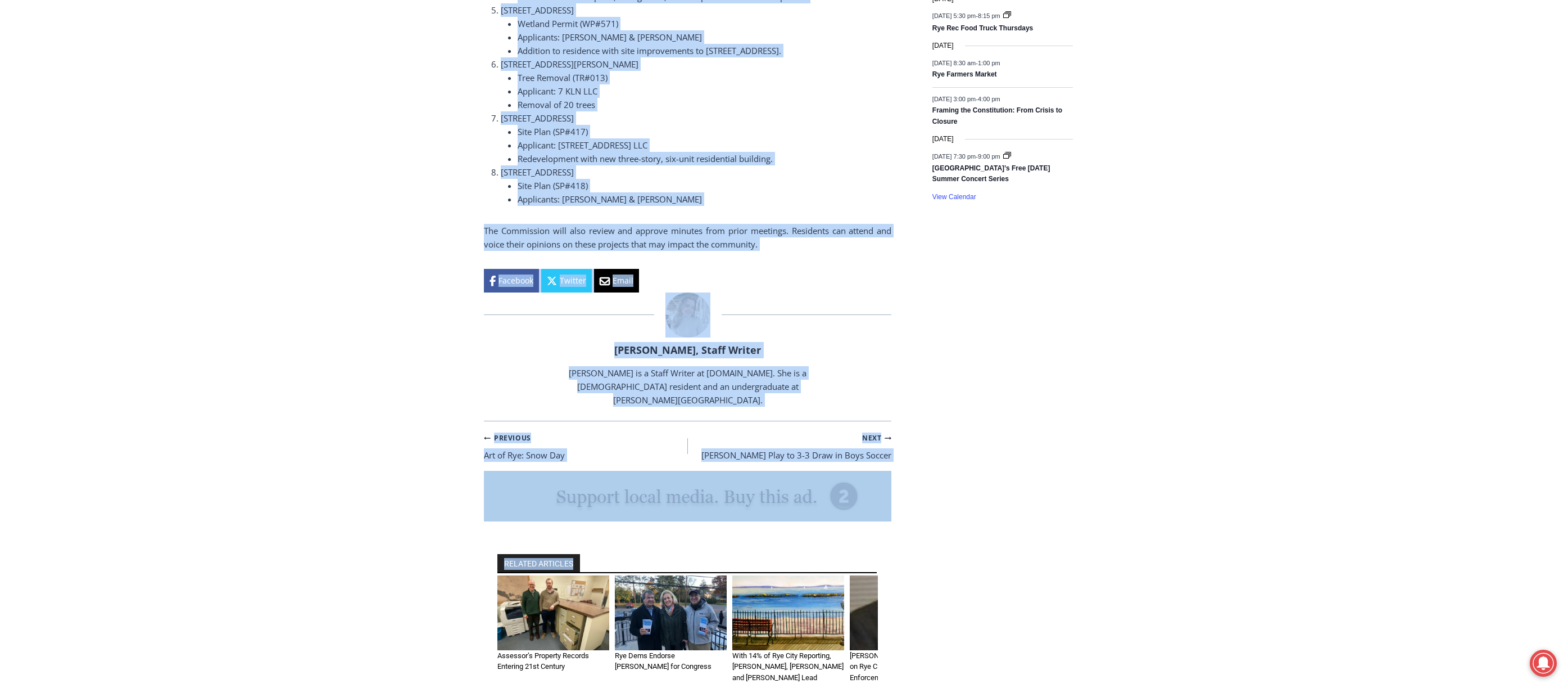
scroll to position [1793, 0]
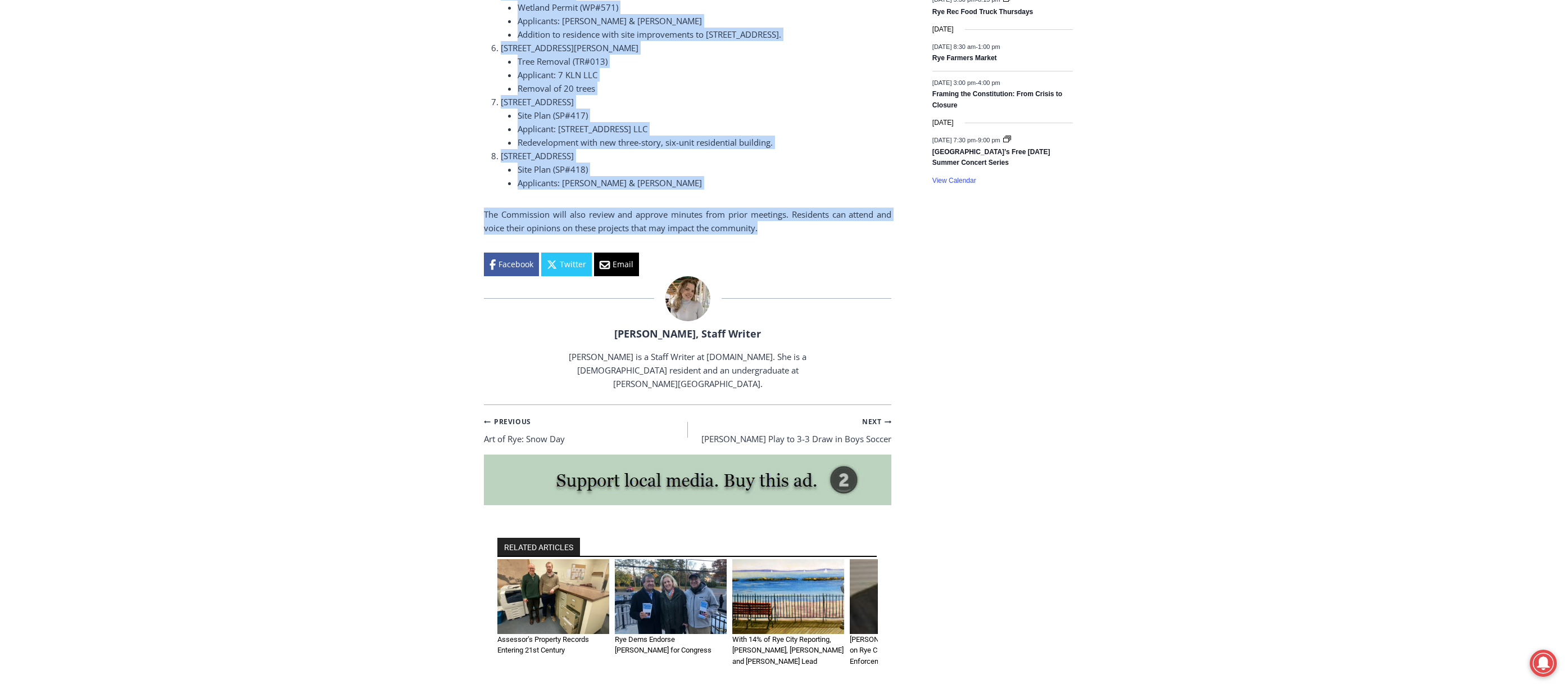
drag, startPoint x: 481, startPoint y: 426, endPoint x: 824, endPoint y: 193, distance: 414.7
copy div "Public Hearing on The Osborn Expansion & More: Planning Commission Agenda for T…"
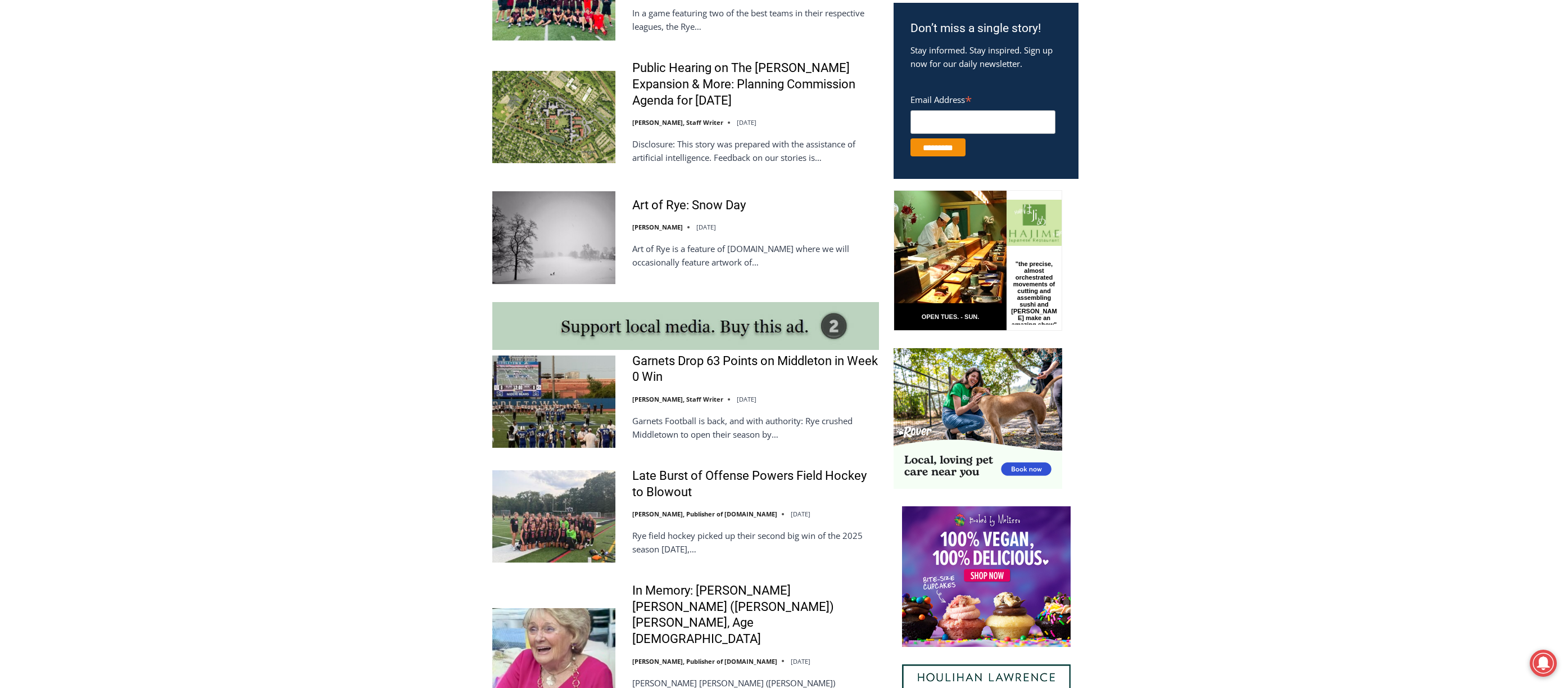
scroll to position [731, 0]
click at [682, 368] on link "Garnets Drop 63 Points on Middleton in Week 0 Win" at bounding box center [755, 368] width 247 height 32
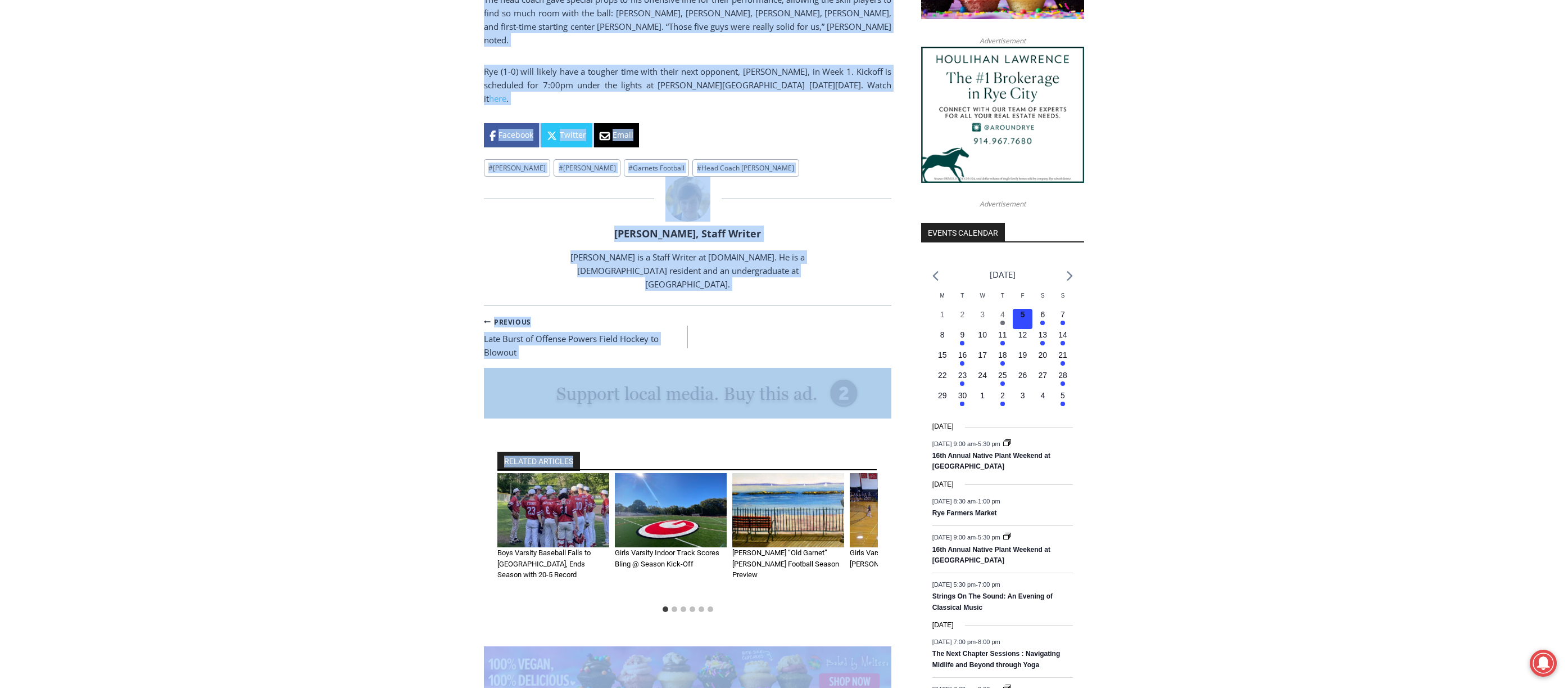
scroll to position [1052, 0]
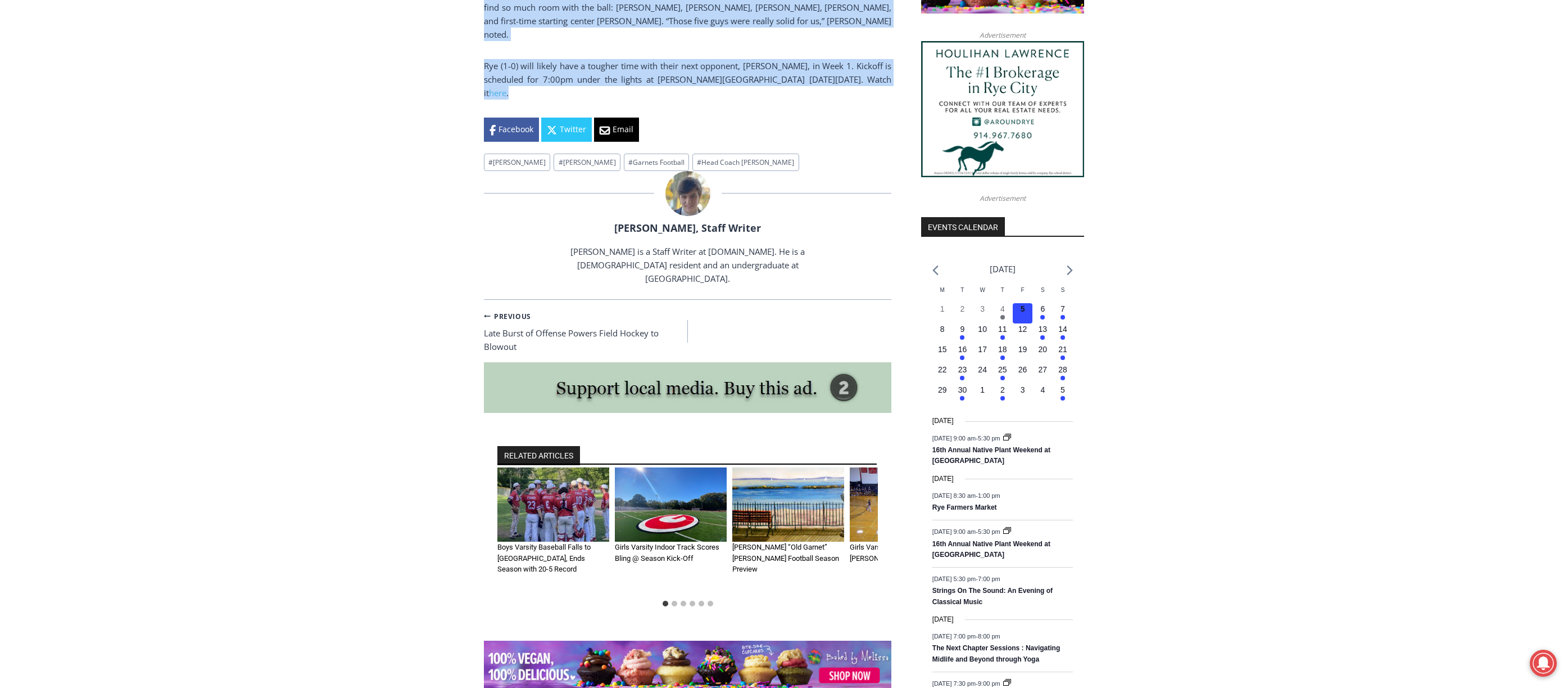
drag, startPoint x: 487, startPoint y: 419, endPoint x: 878, endPoint y: 72, distance: 522.8
copy div "Garnets Drop 63 Points on Middleton in Week 0 Win By Charlie Morris, Staff Writ…"
click at [506, 87] on link "here" at bounding box center [497, 93] width 17 height 11
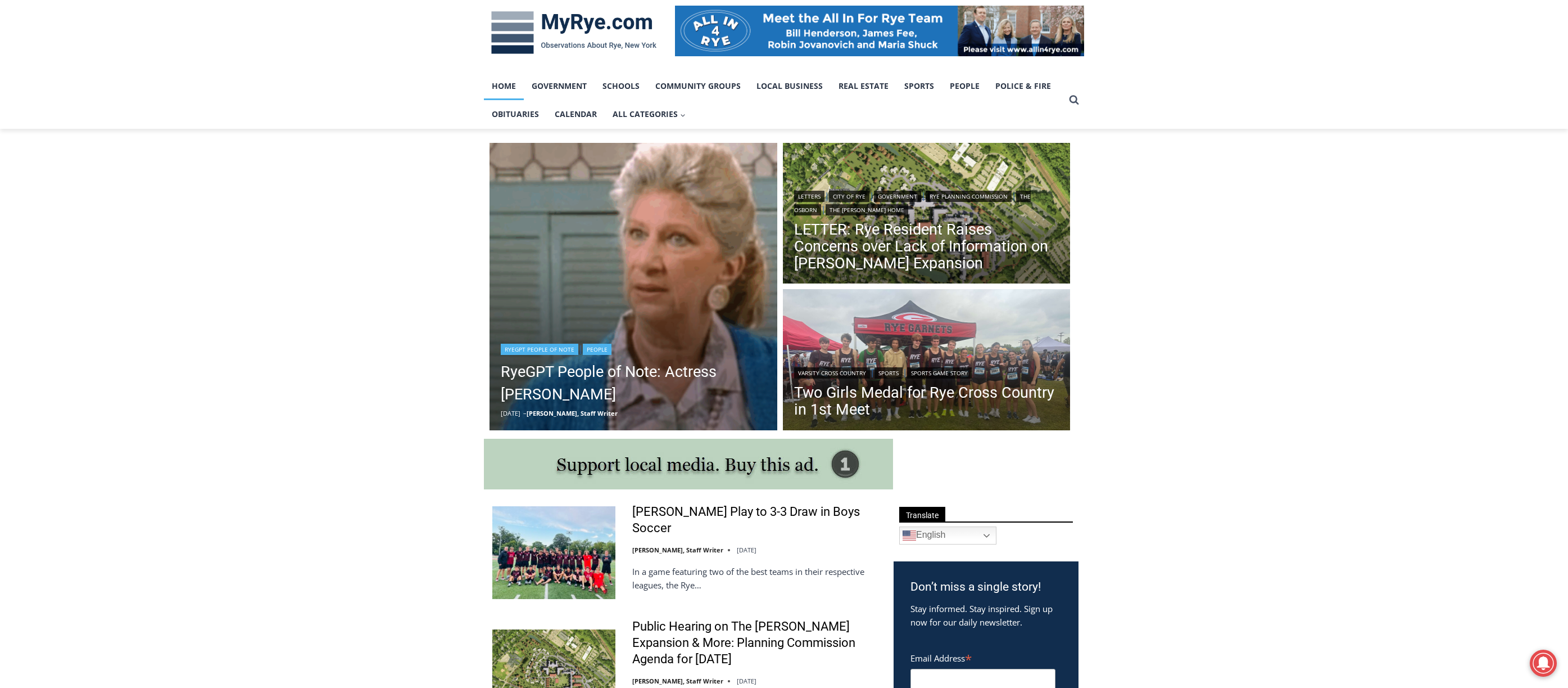
scroll to position [168, 0]
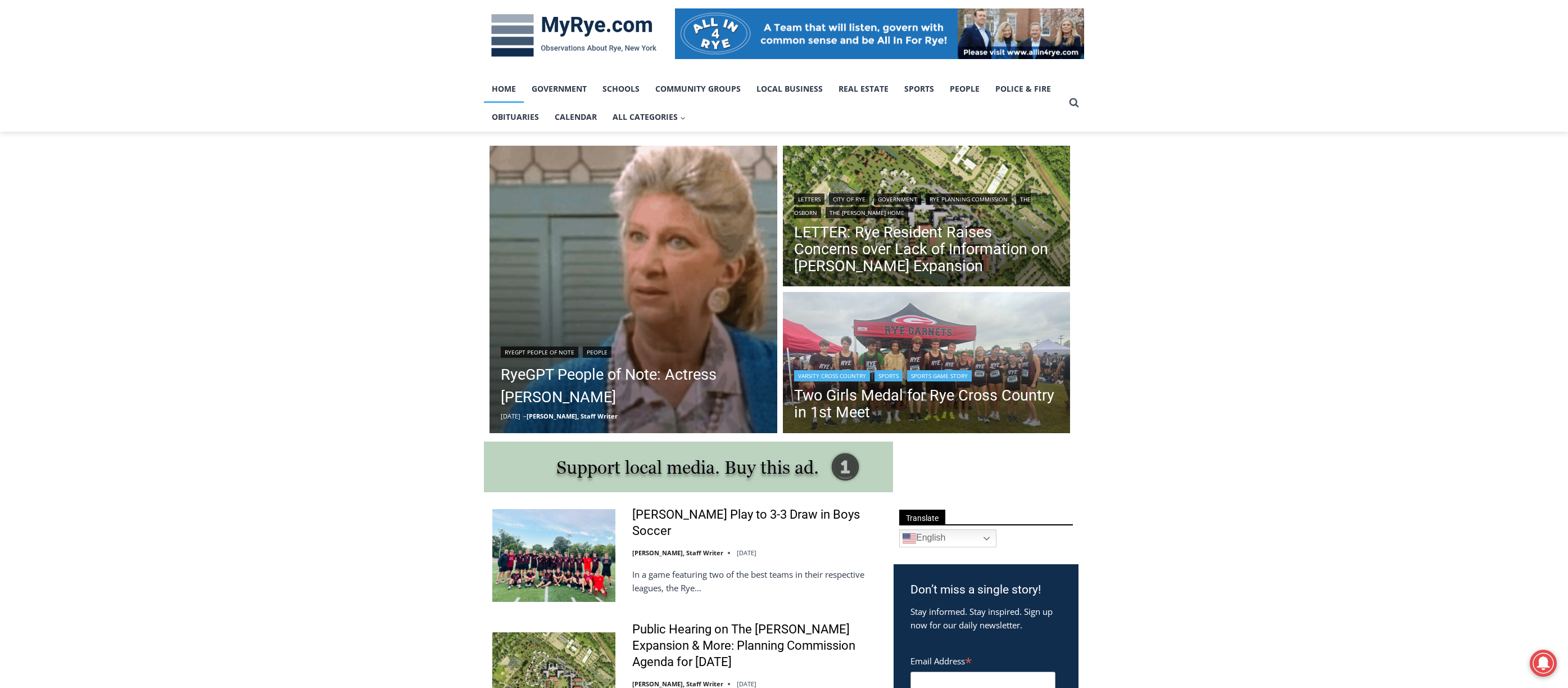
click at [916, 377] on link "Sports Game Story" at bounding box center [940, 375] width 65 height 11
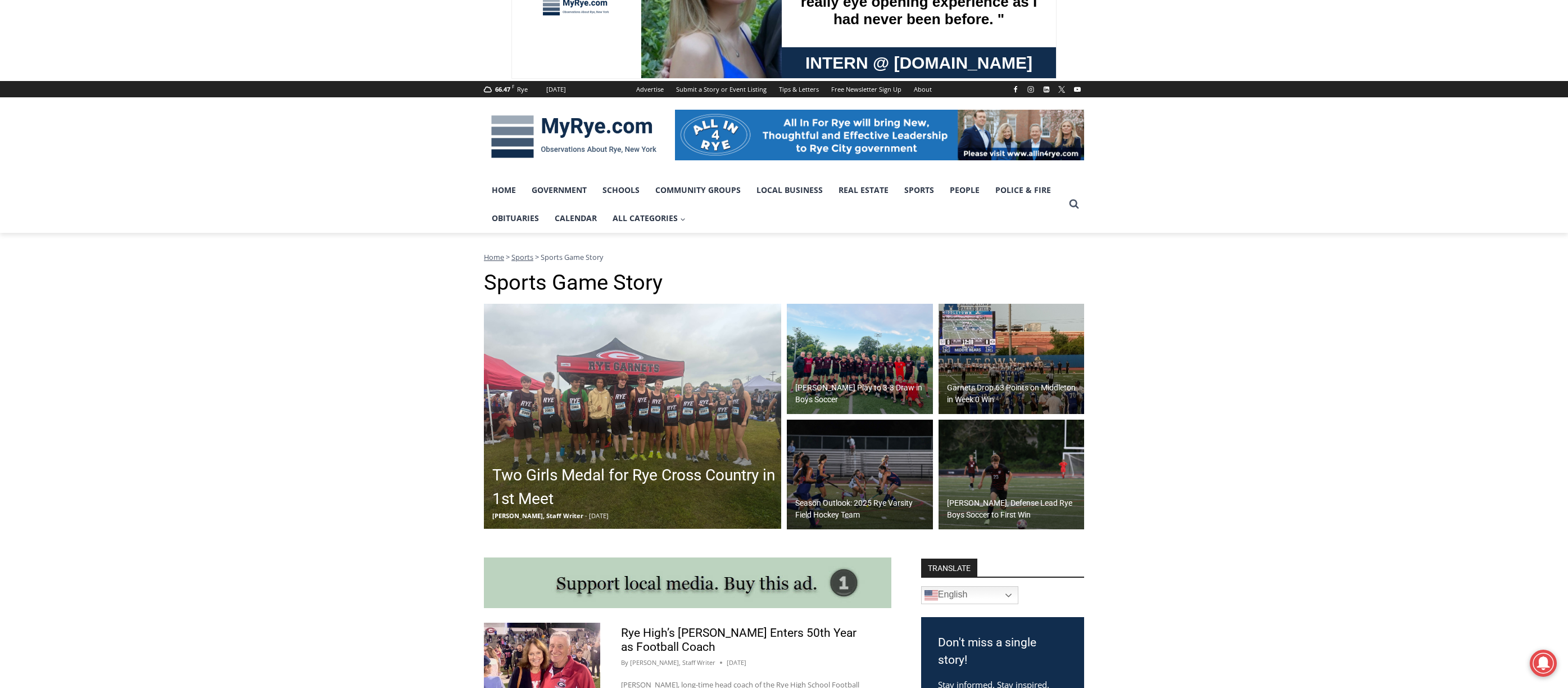
scroll to position [225, 0]
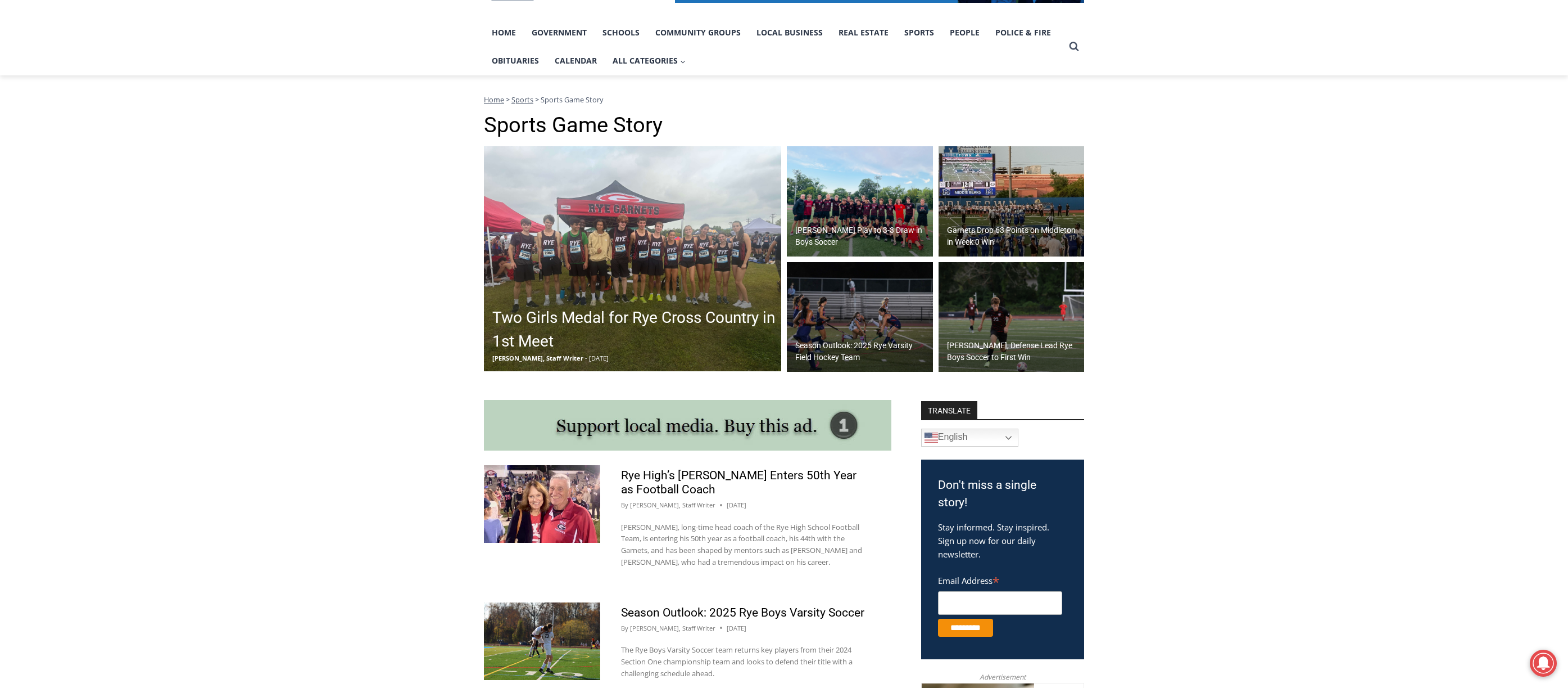
click at [637, 327] on h2 "Two Girls Medal for Rye Cross Country in 1st Meet" at bounding box center [635, 329] width 286 height 47
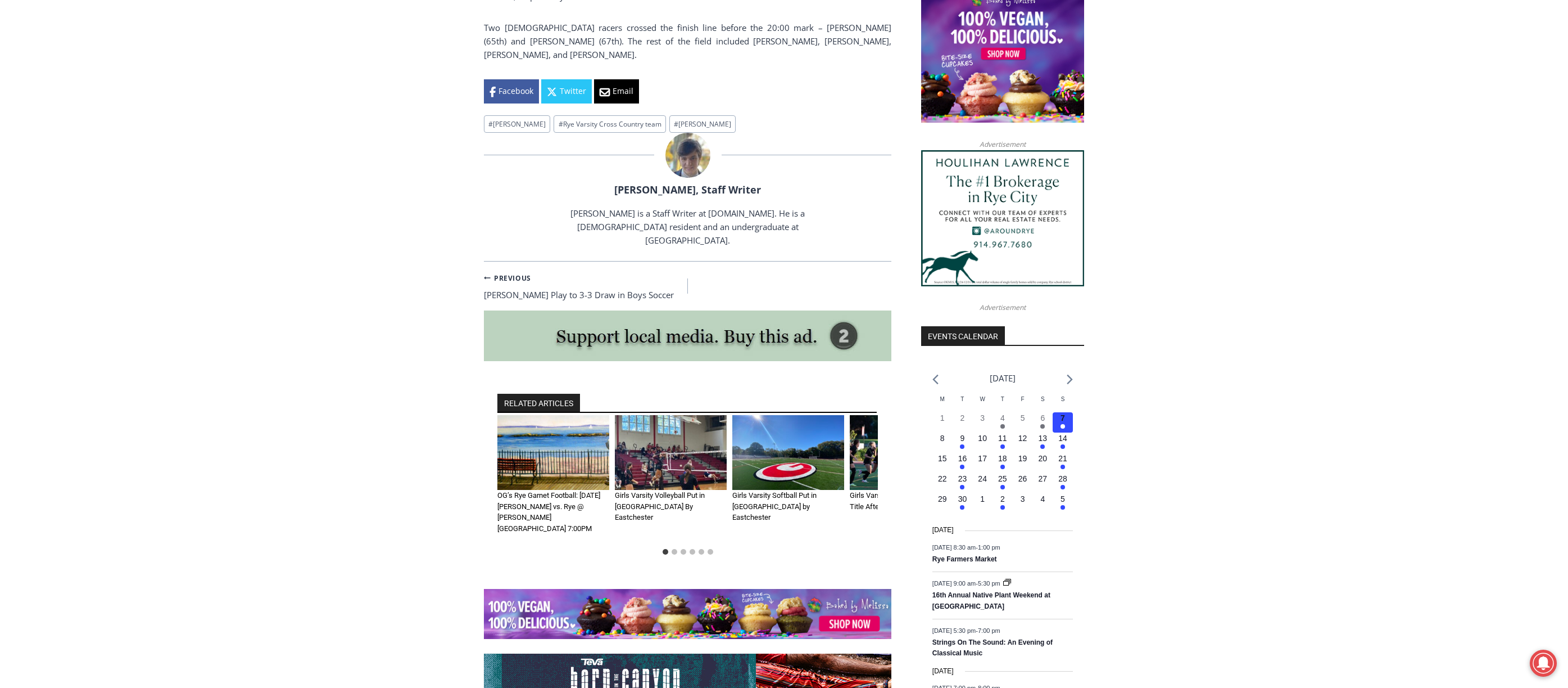
scroll to position [805, 0]
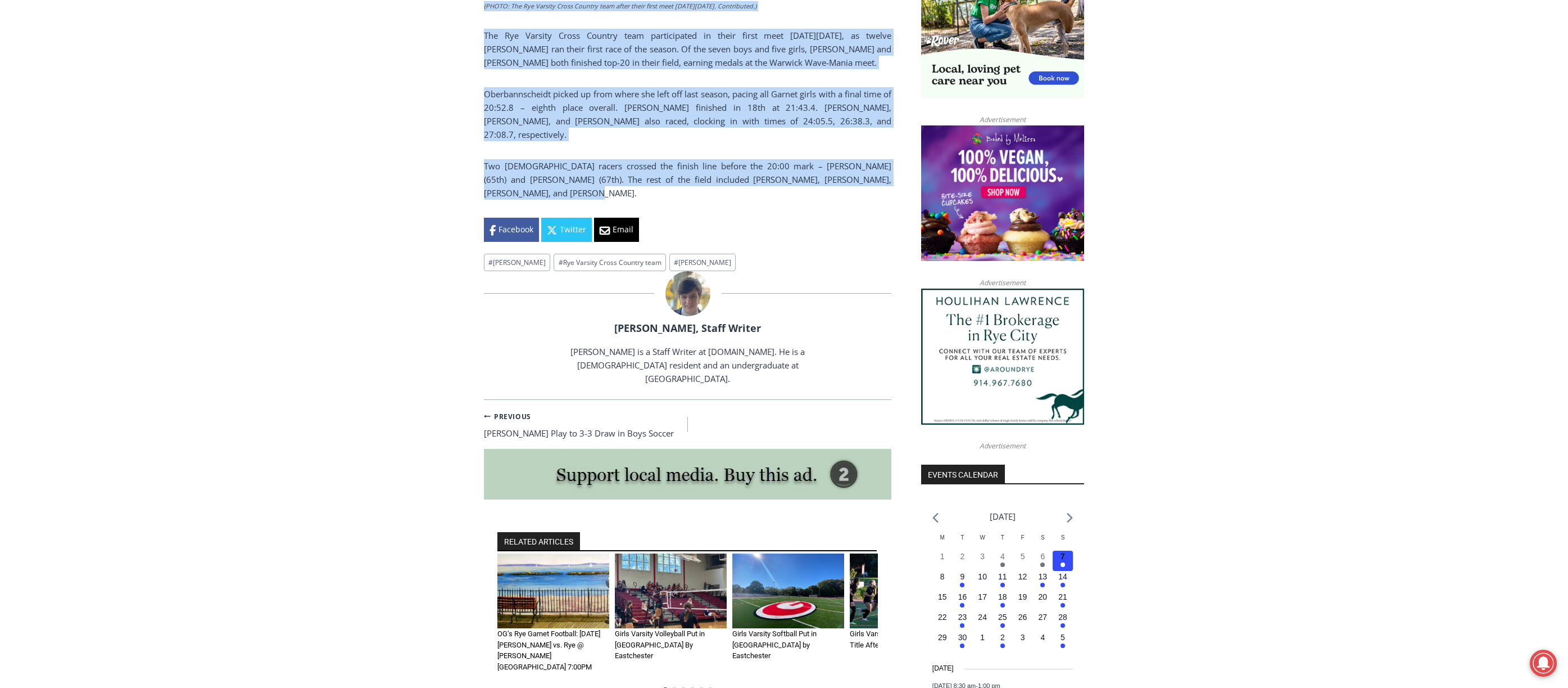
drag, startPoint x: 487, startPoint y: 193, endPoint x: 865, endPoint y: 166, distance: 379.0
copy div "Two Girls Medal for Rye Cross Country in 1st Meet By Charlie Morris, Staff Writ…"
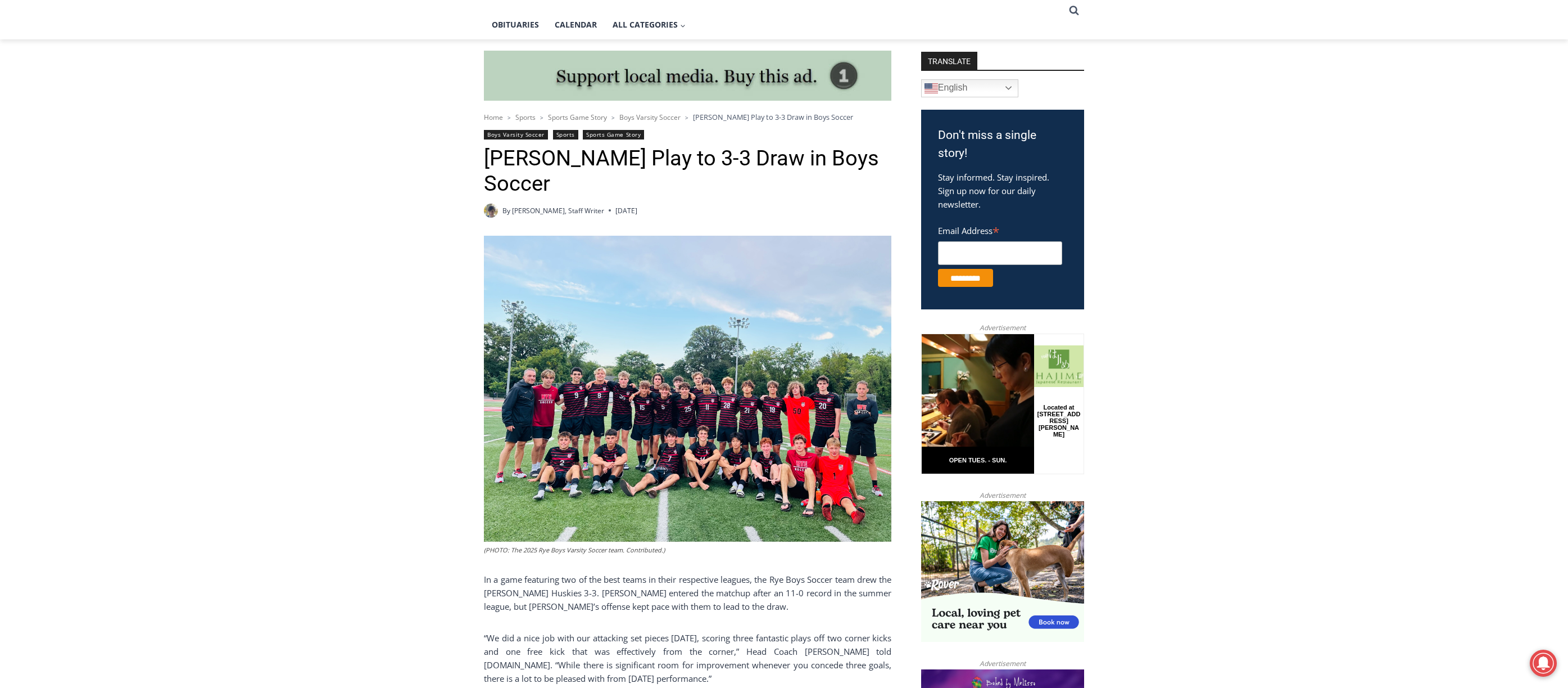
scroll to position [225, 0]
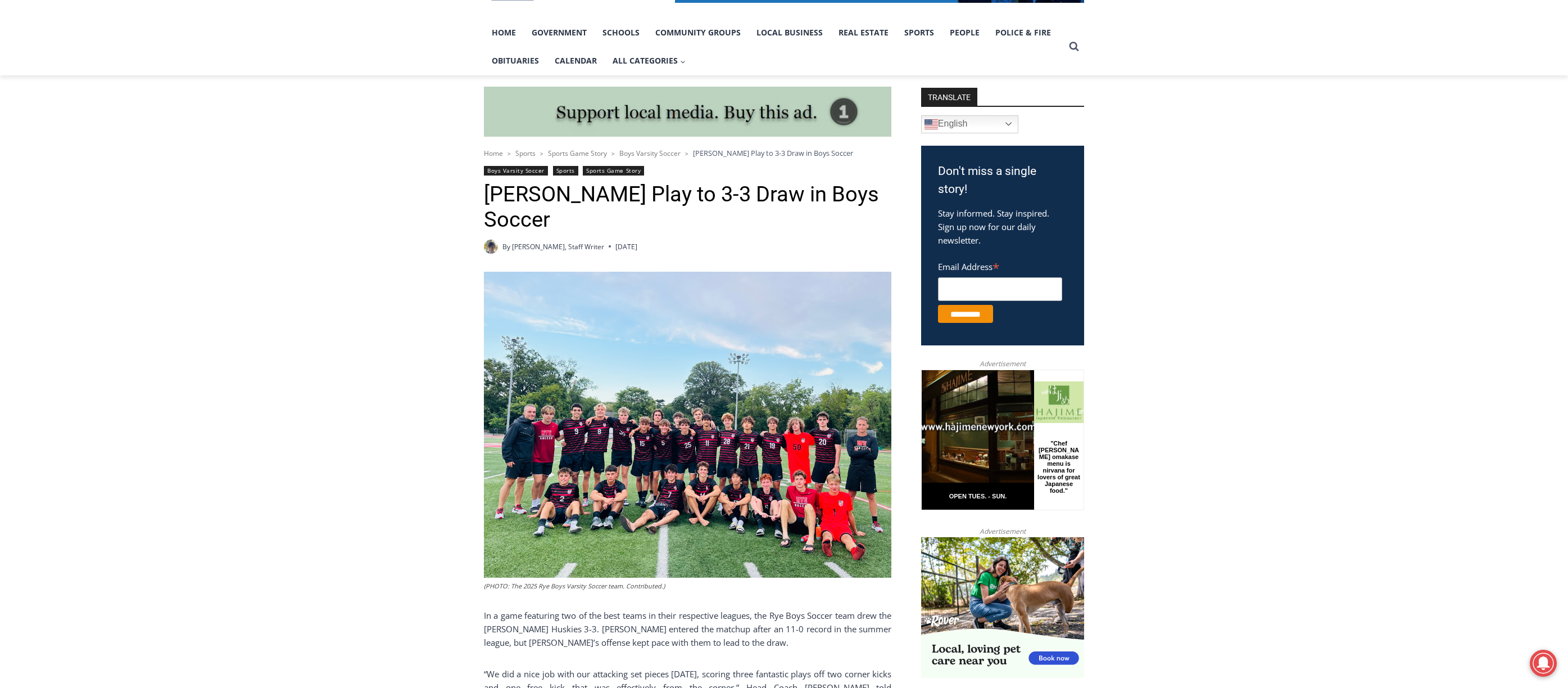
click at [708, 394] on img at bounding box center [688, 424] width 407 height 306
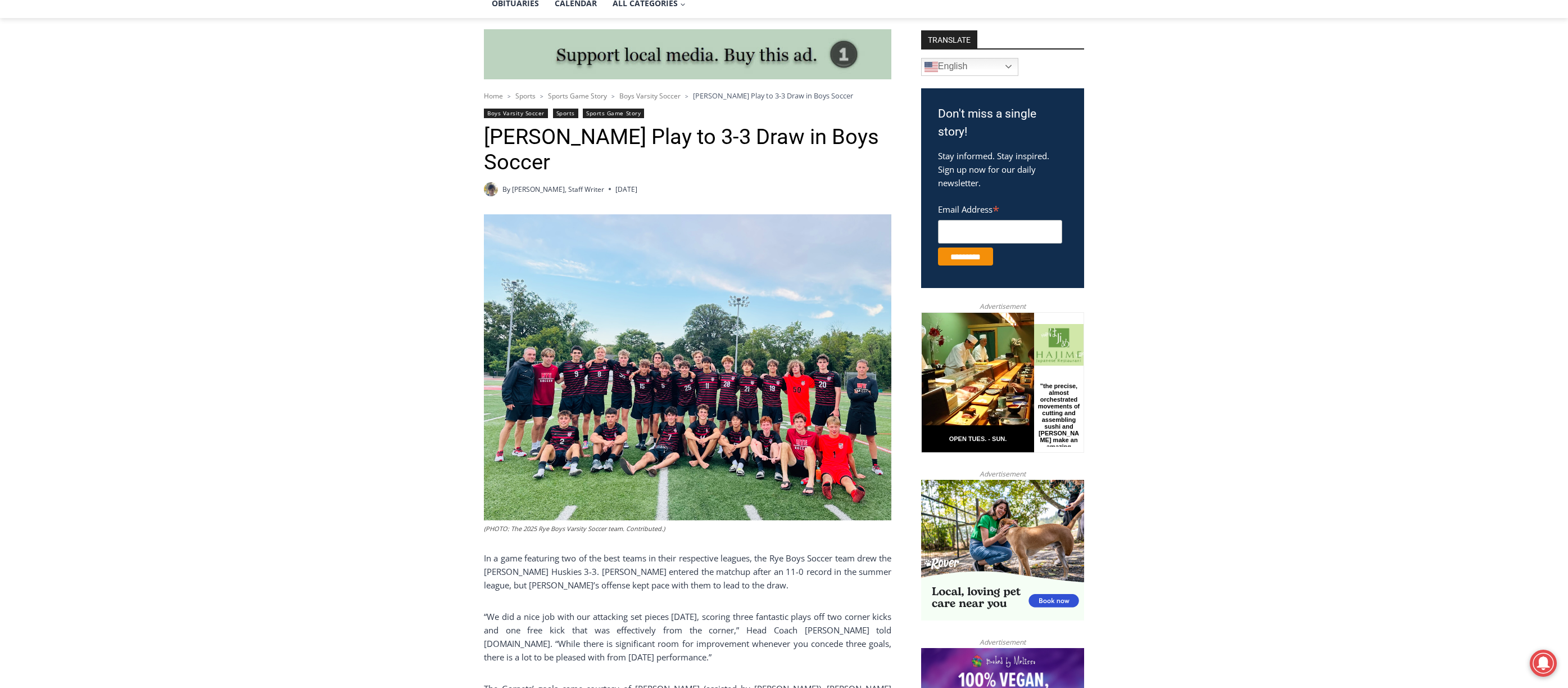
scroll to position [281, 0]
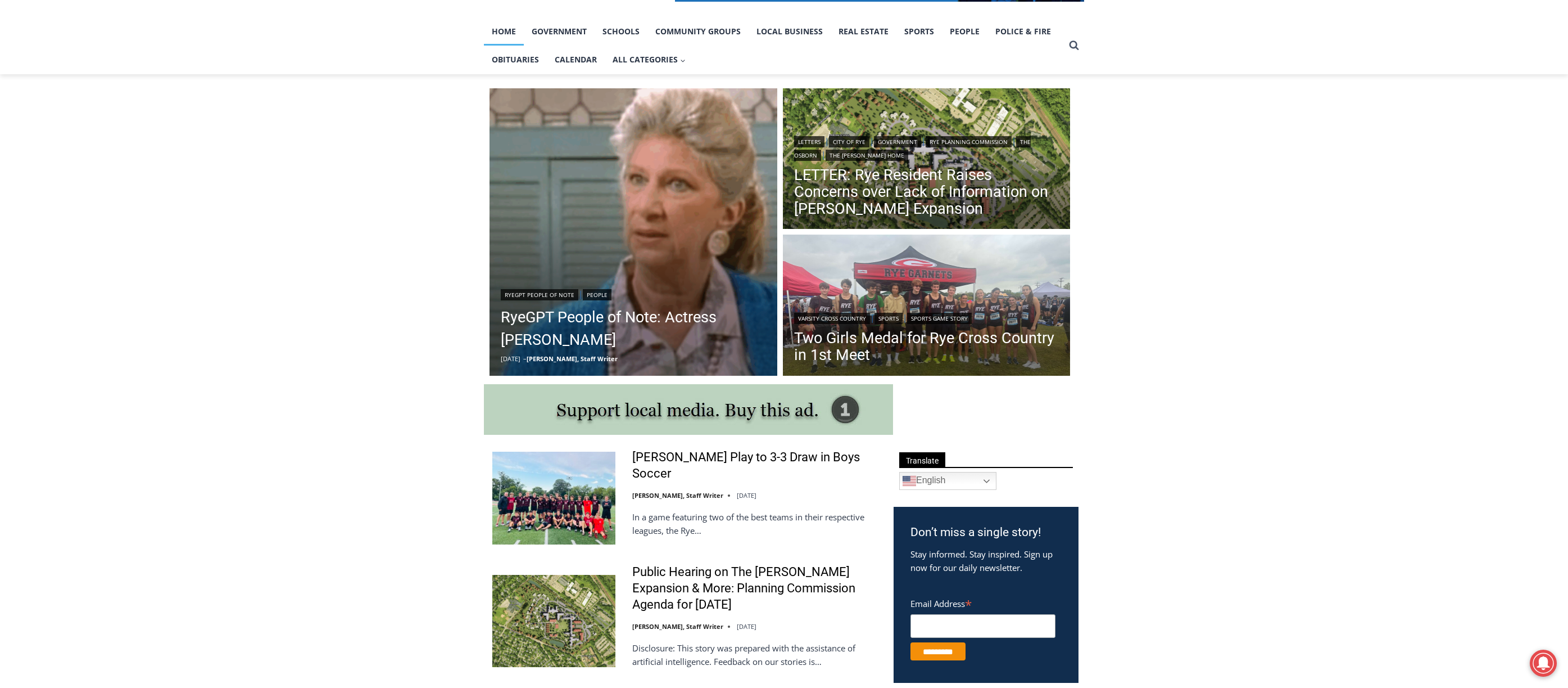
scroll to position [225, 0]
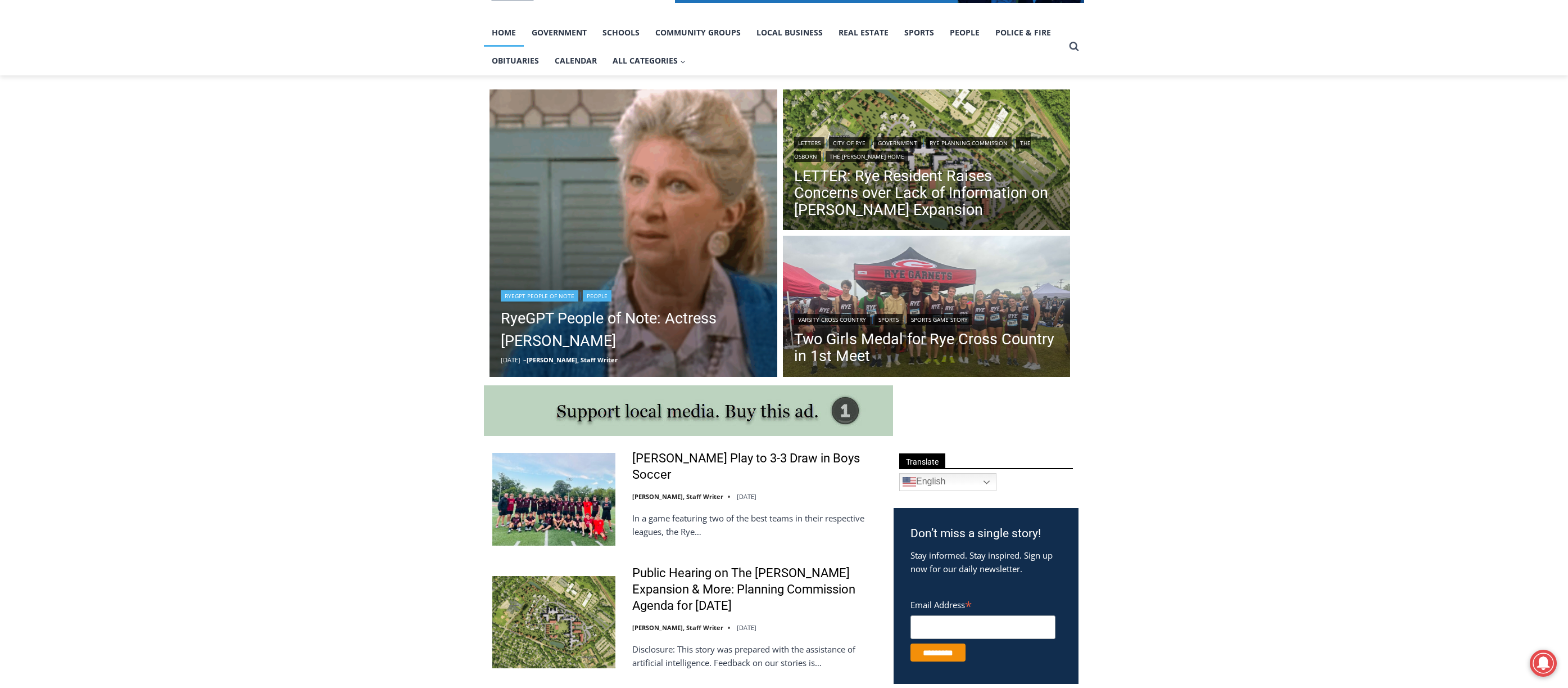
click at [676, 265] on img "Read More RyeGPT People of Note: Actress Liz Sheridan" at bounding box center [633, 233] width 288 height 288
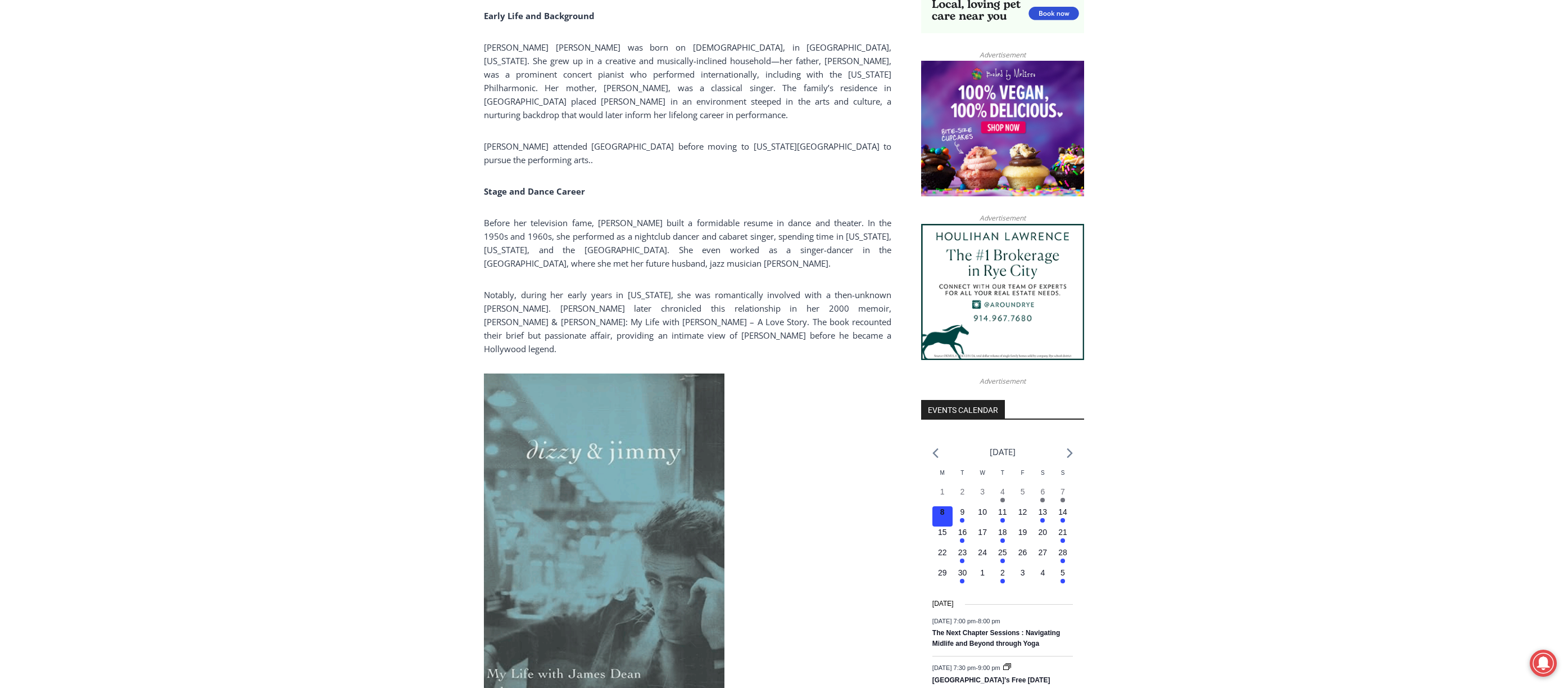
scroll to position [709, 0]
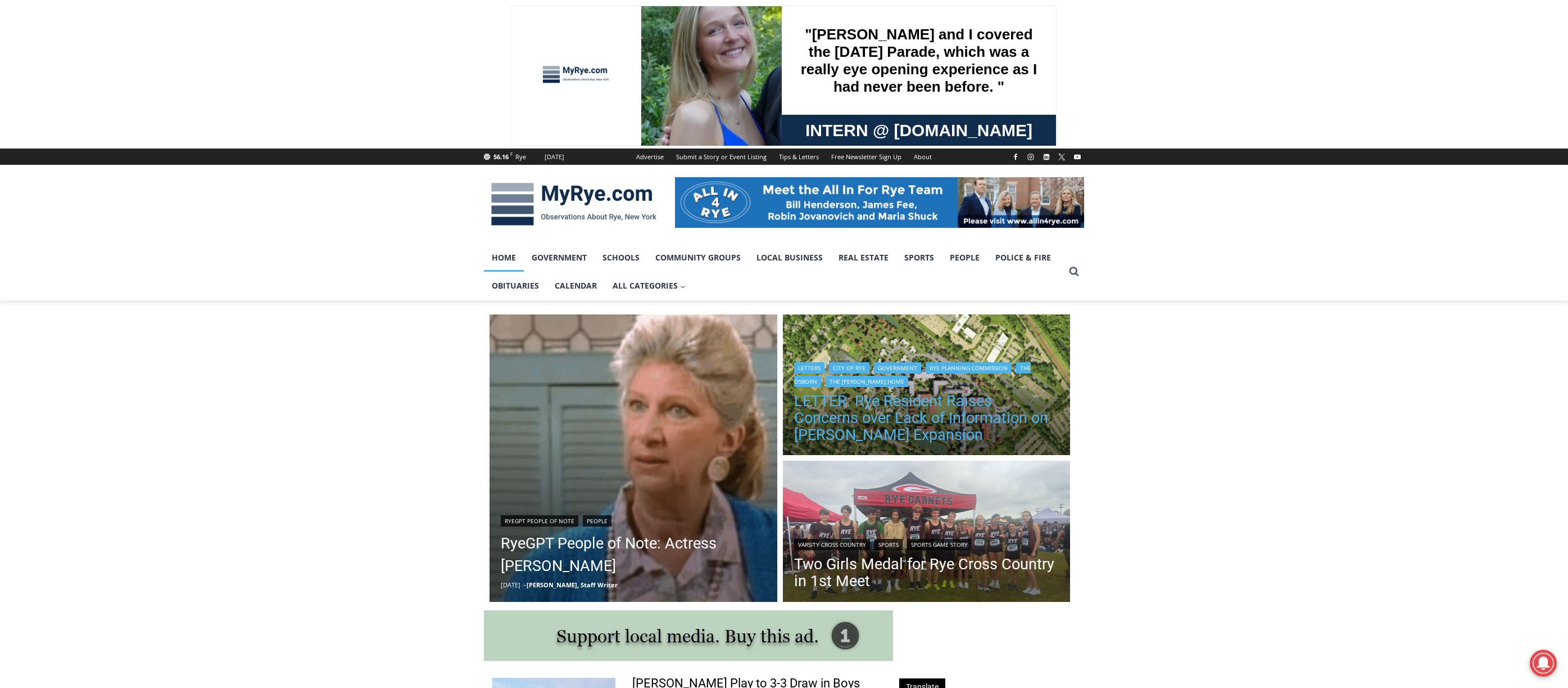
click at [913, 403] on link "LETTER: Rye Resident Raises Concerns over Lack of Information on [PERSON_NAME] …" at bounding box center [927, 418] width 265 height 51
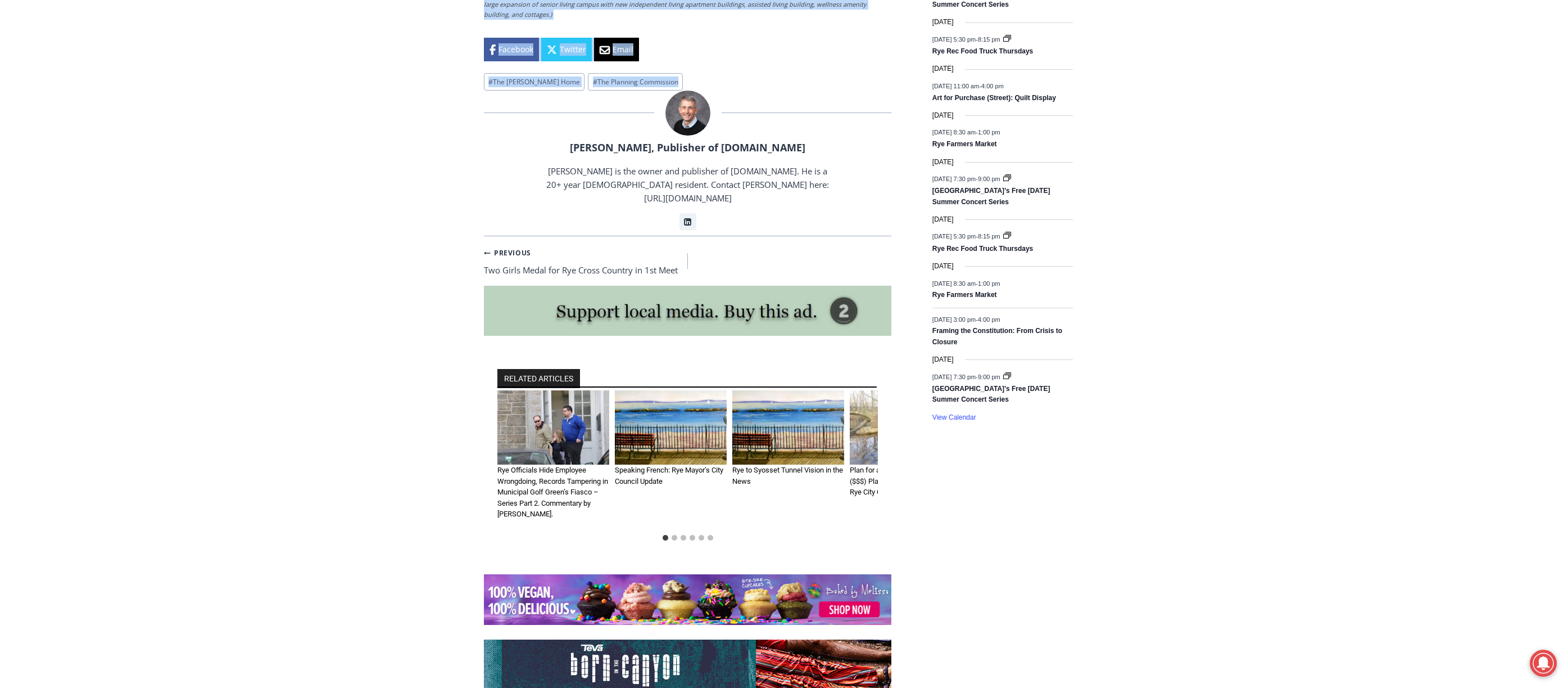
scroll to position [1496, 0]
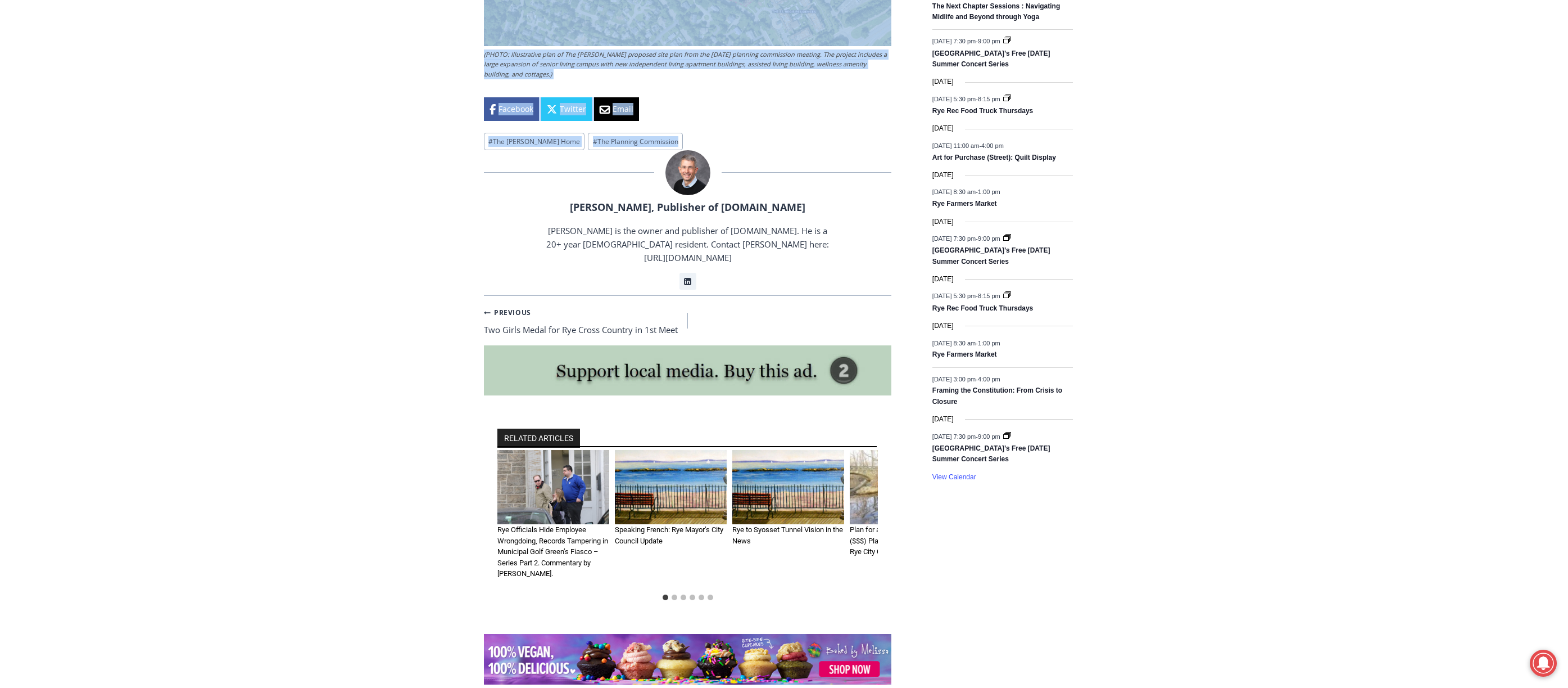
drag, startPoint x: 471, startPoint y: 417, endPoint x: 889, endPoint y: 65, distance: 546.5
copy div "LOREMI: Dol Sitametc Adipis Elitsedd eius Temp in Utlaboreetd ma Aliqua Enimadm…"
